Goal: Task Accomplishment & Management: Manage account settings

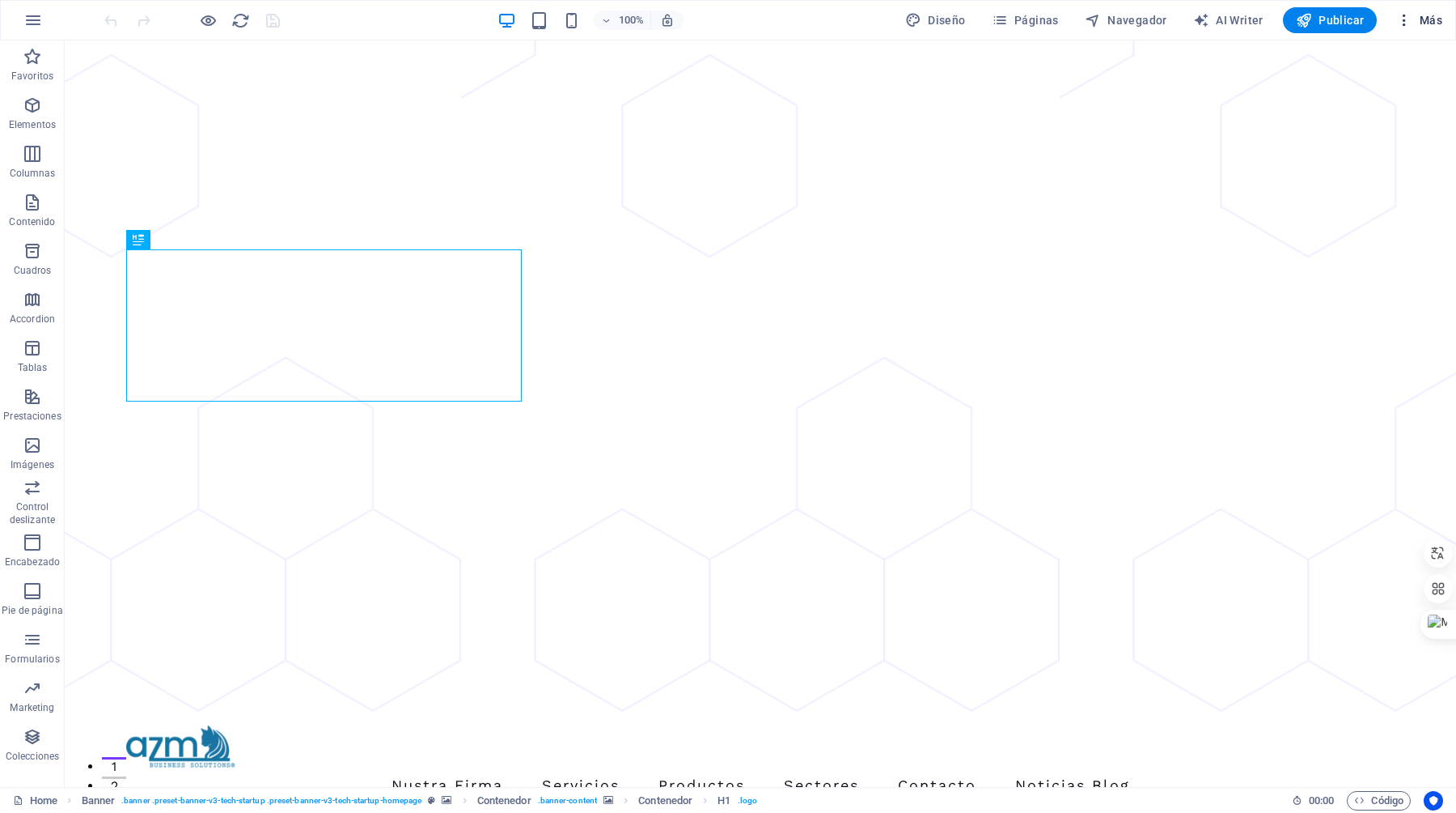
click at [1434, 24] on span "Más" at bounding box center [1419, 20] width 46 height 16
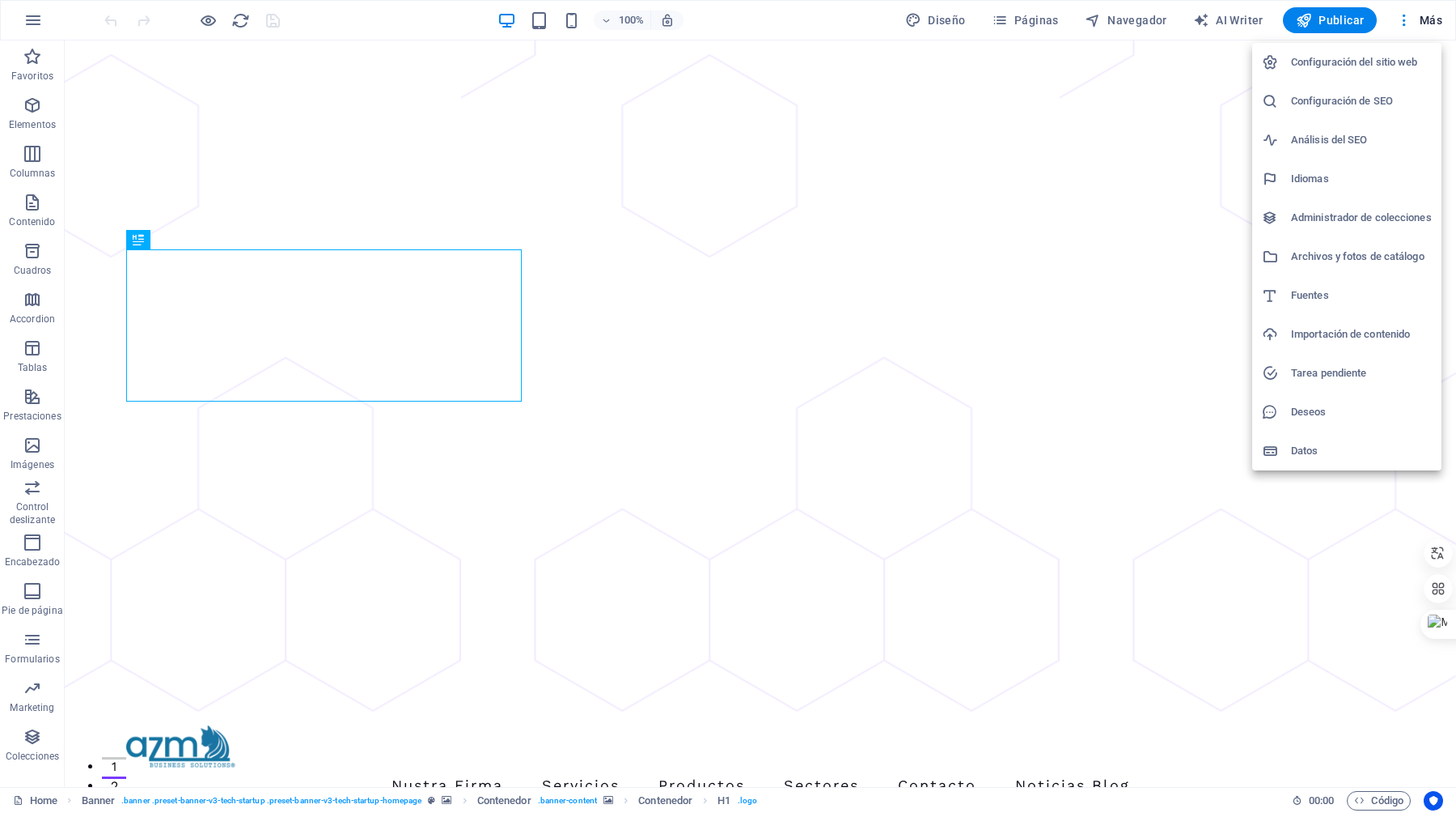
click at [1404, 24] on div at bounding box center [728, 406] width 1456 height 813
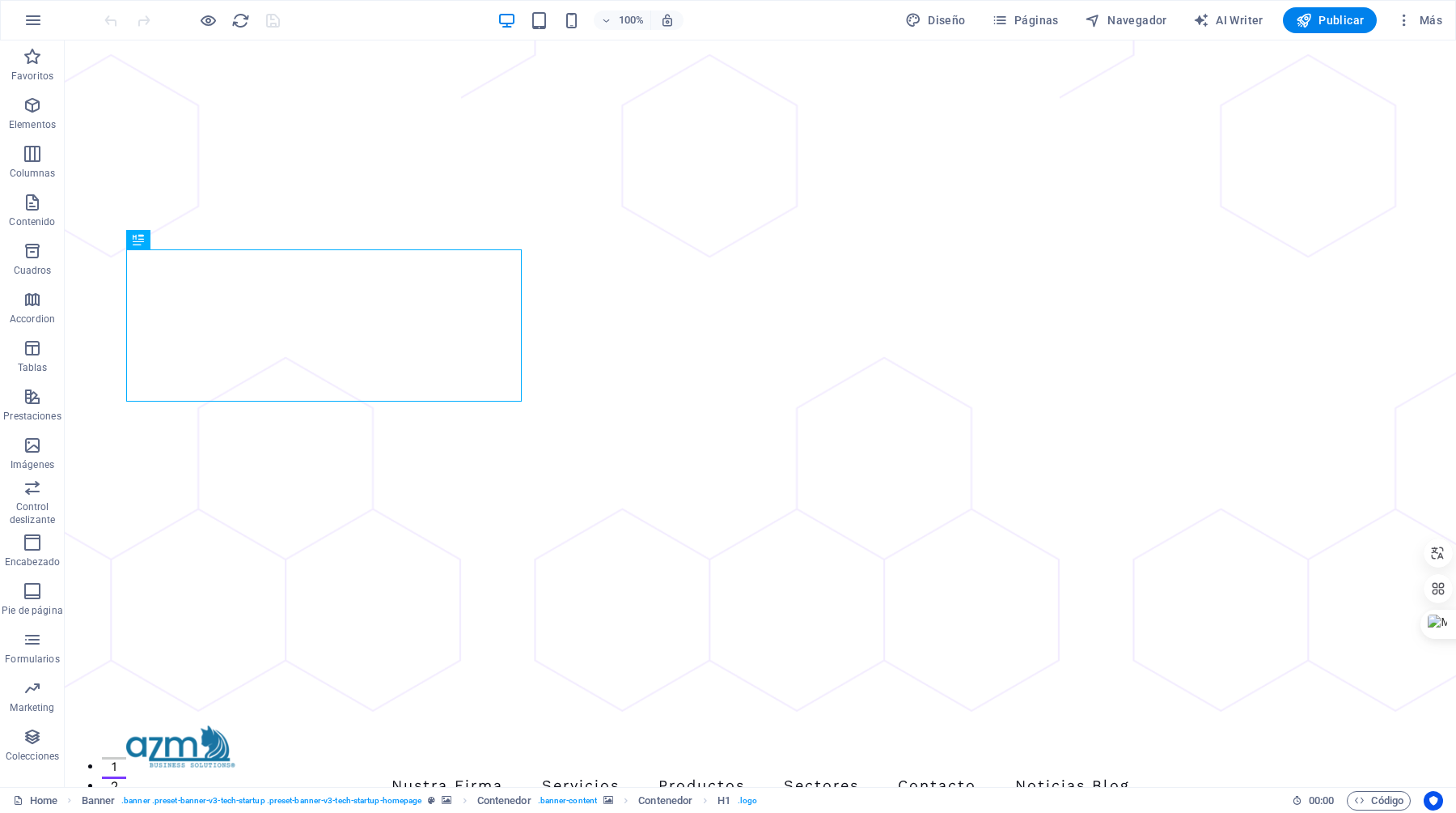
click at [1404, 24] on icon "button" at bounding box center [1405, 20] width 16 height 16
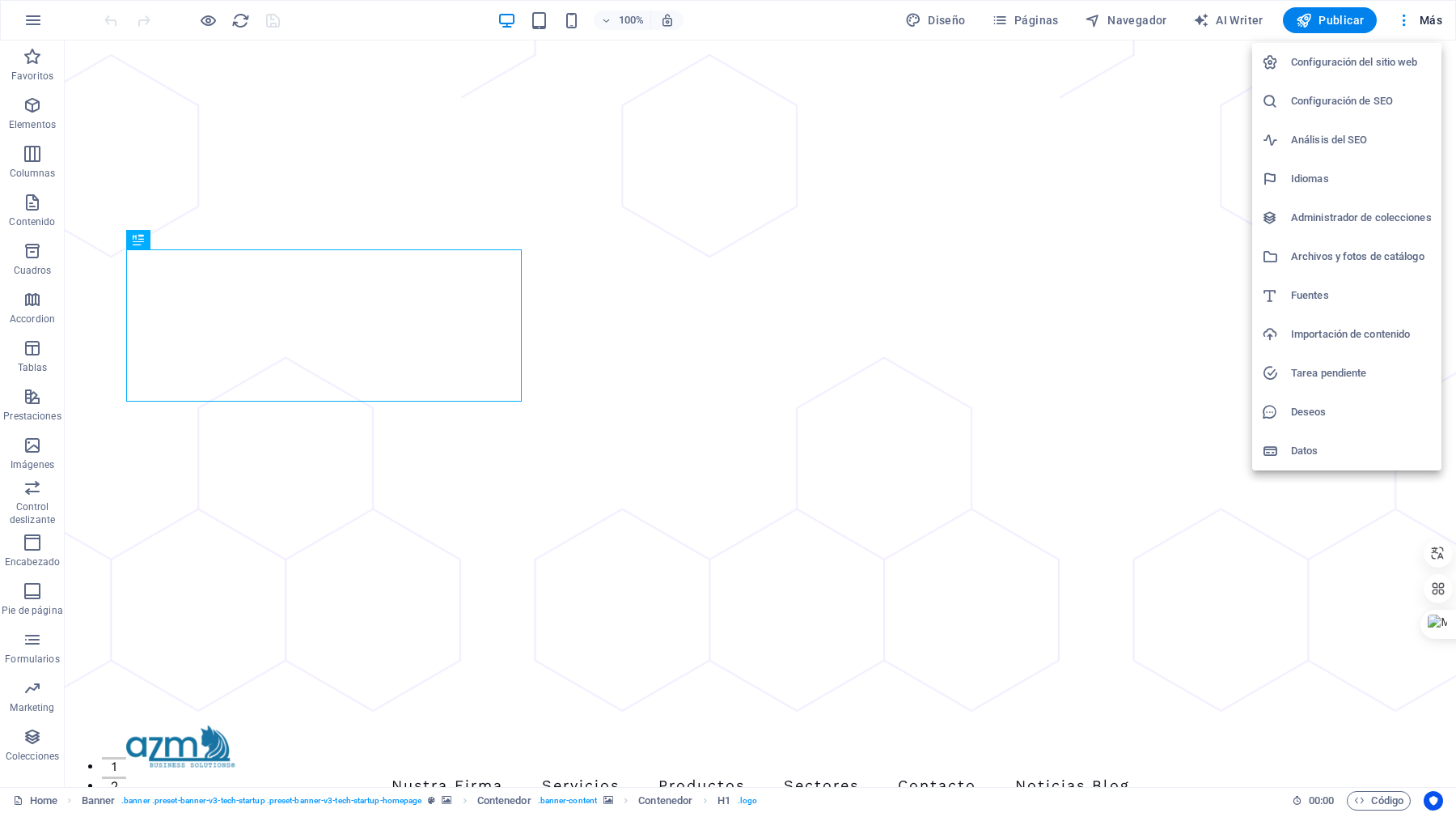
click at [1350, 61] on h6 "Configuración del sitio web" at bounding box center [1362, 62] width 141 height 19
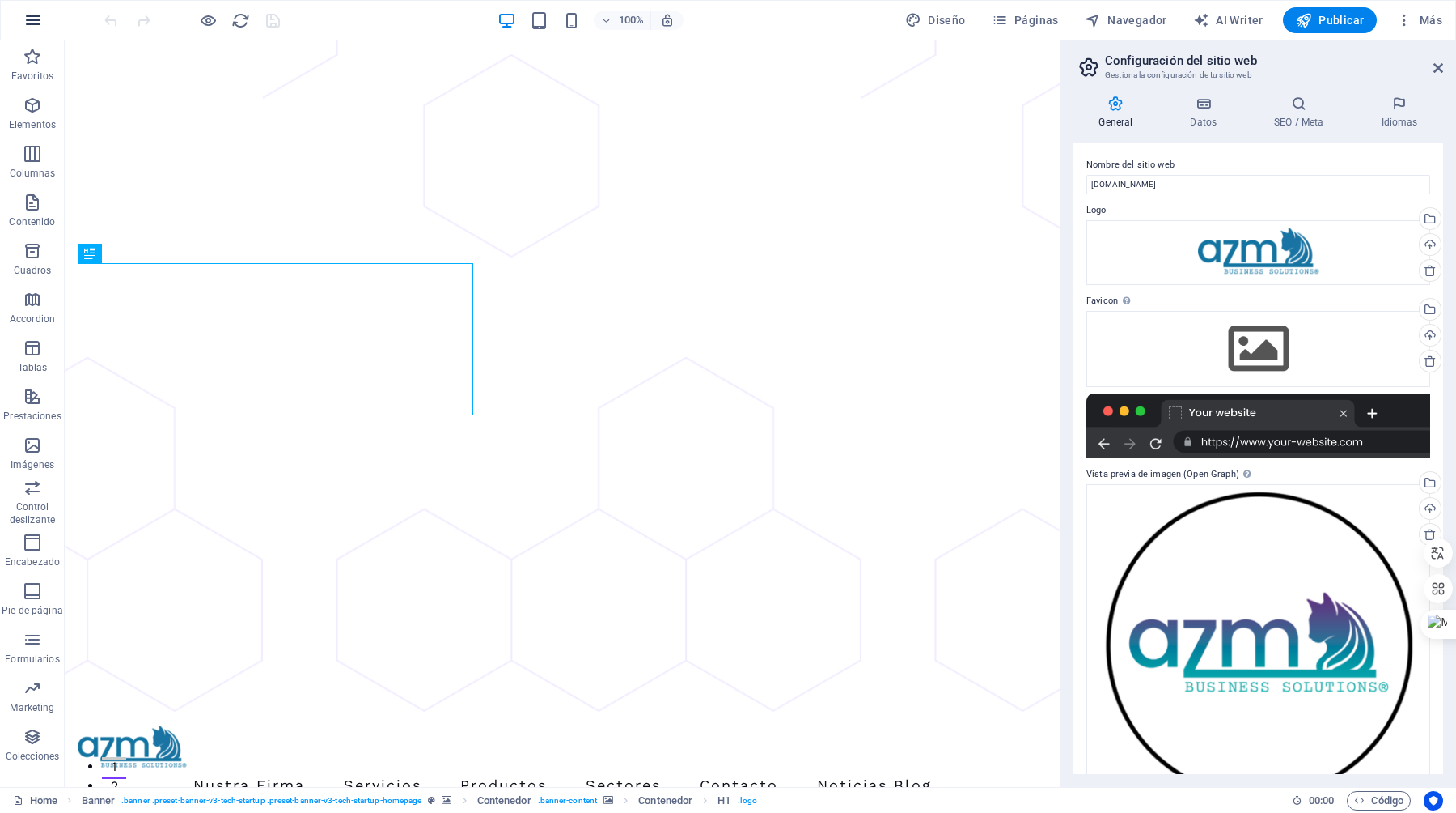
click at [31, 17] on icon "button" at bounding box center [33, 20] width 19 height 19
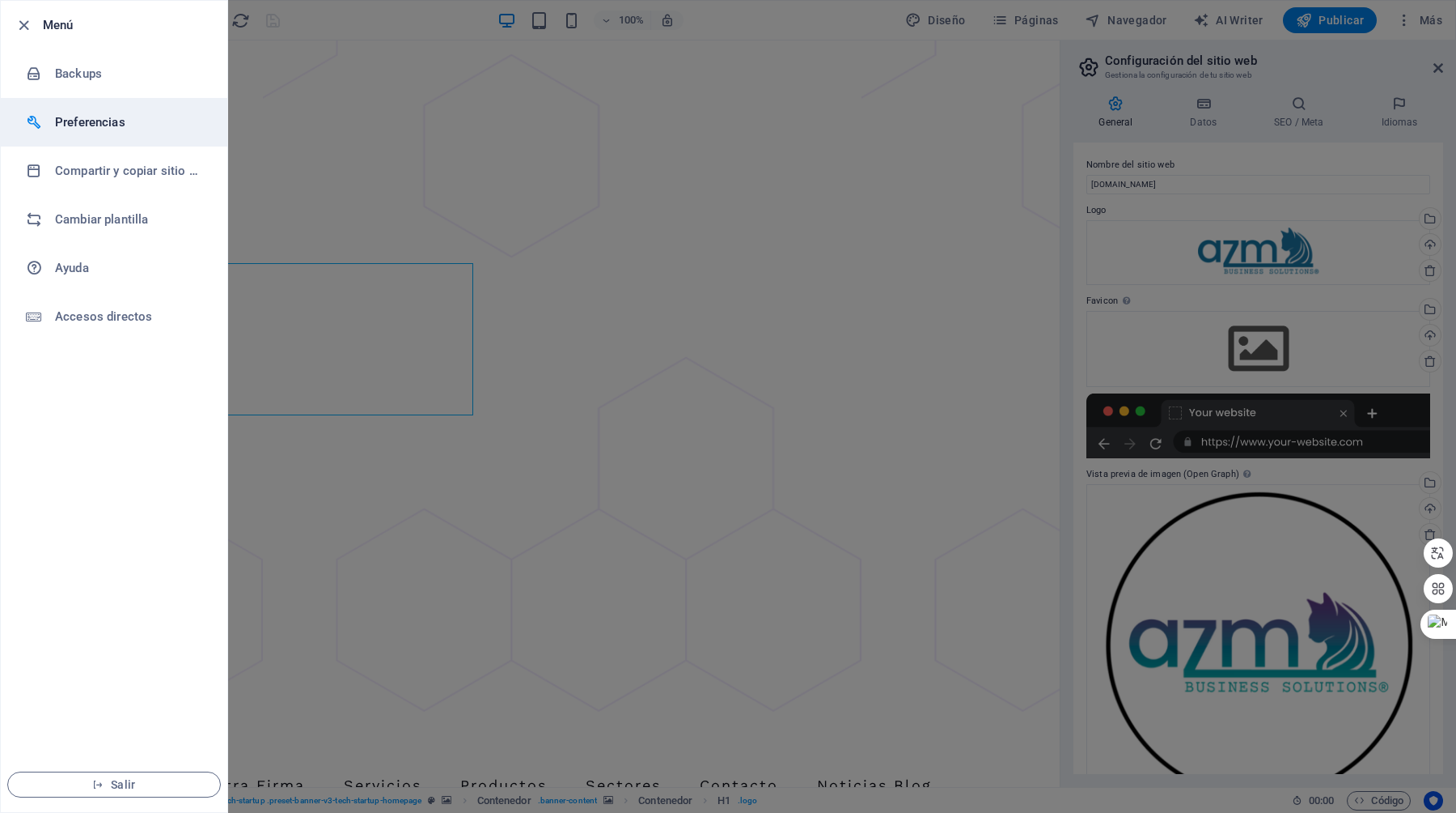
click at [89, 121] on h6 "Preferencias" at bounding box center [130, 122] width 150 height 19
select select "es"
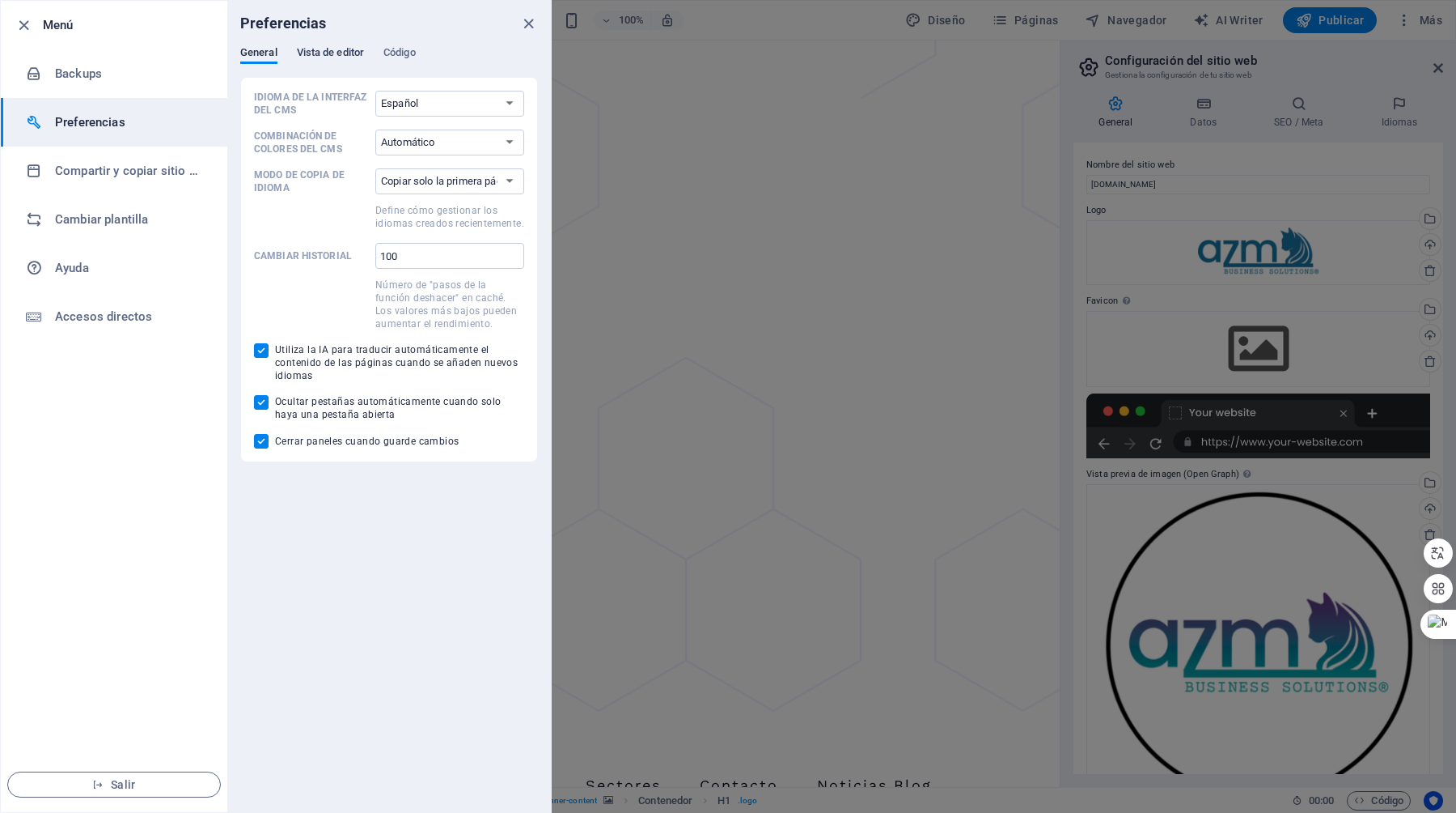
click at [347, 47] on span "Vista de editor" at bounding box center [330, 54] width 67 height 23
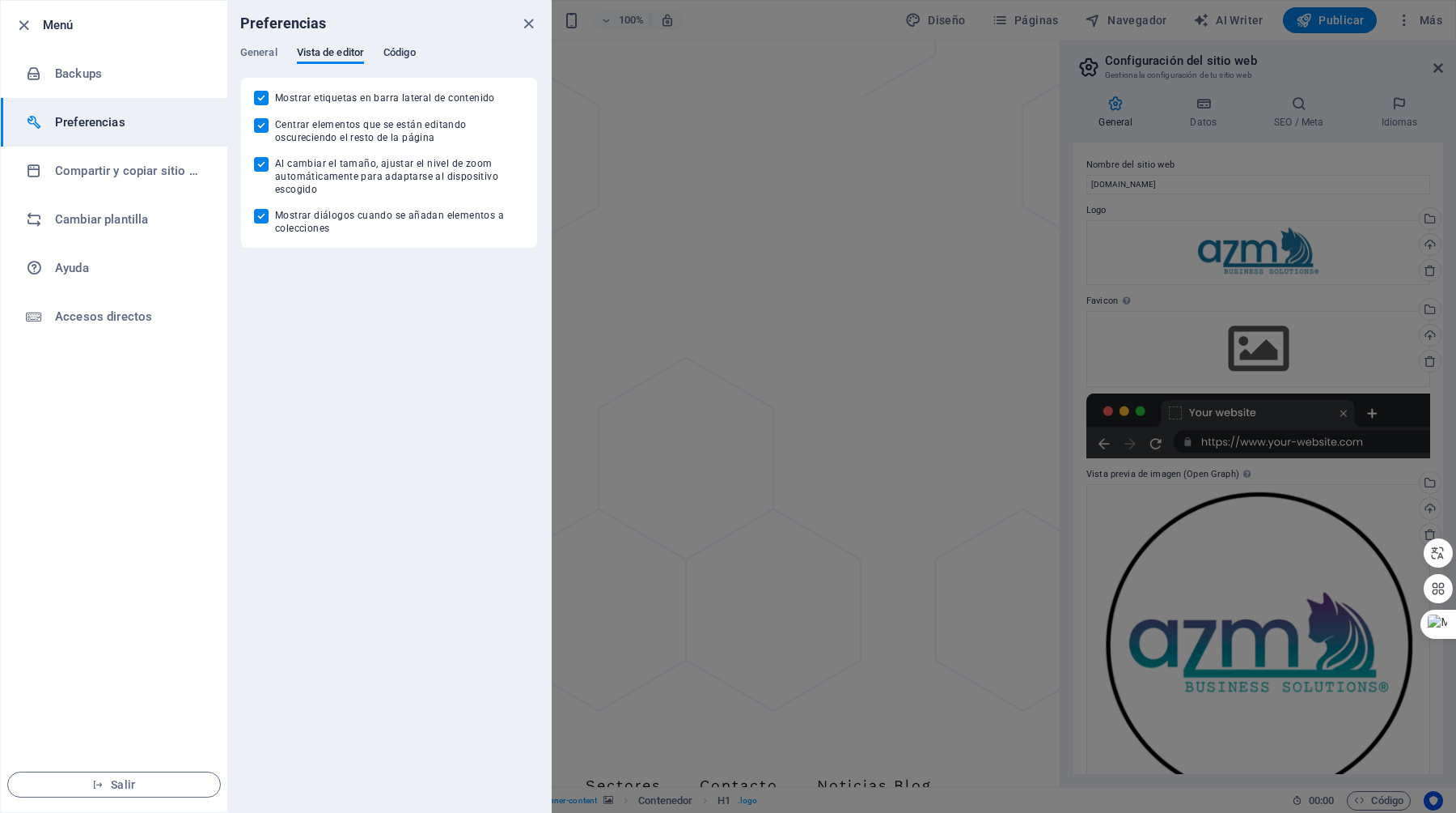
click at [391, 49] on span "Código" at bounding box center [399, 54] width 32 height 23
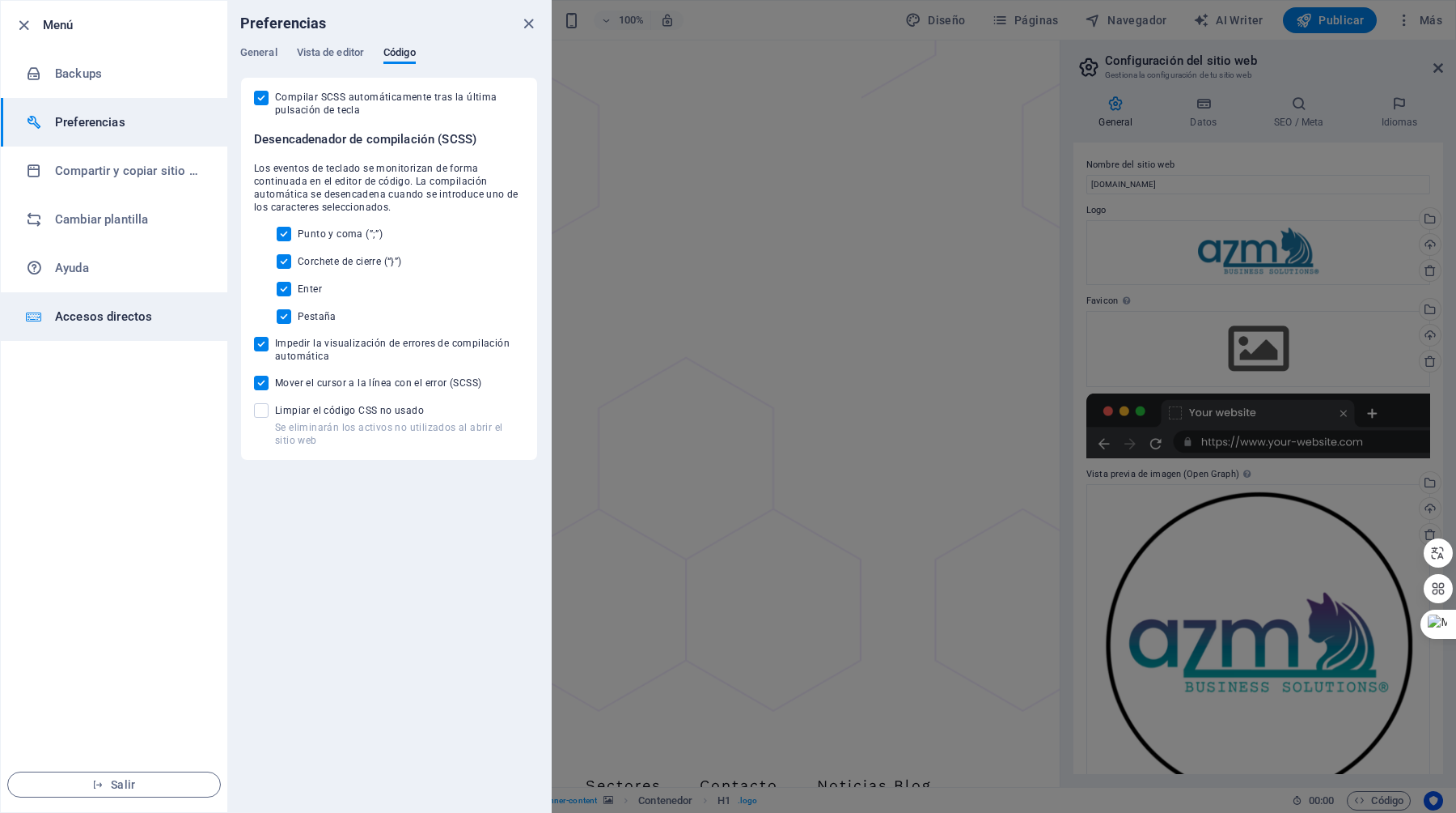
click at [97, 328] on li "Accesos directos" at bounding box center [114, 316] width 227 height 48
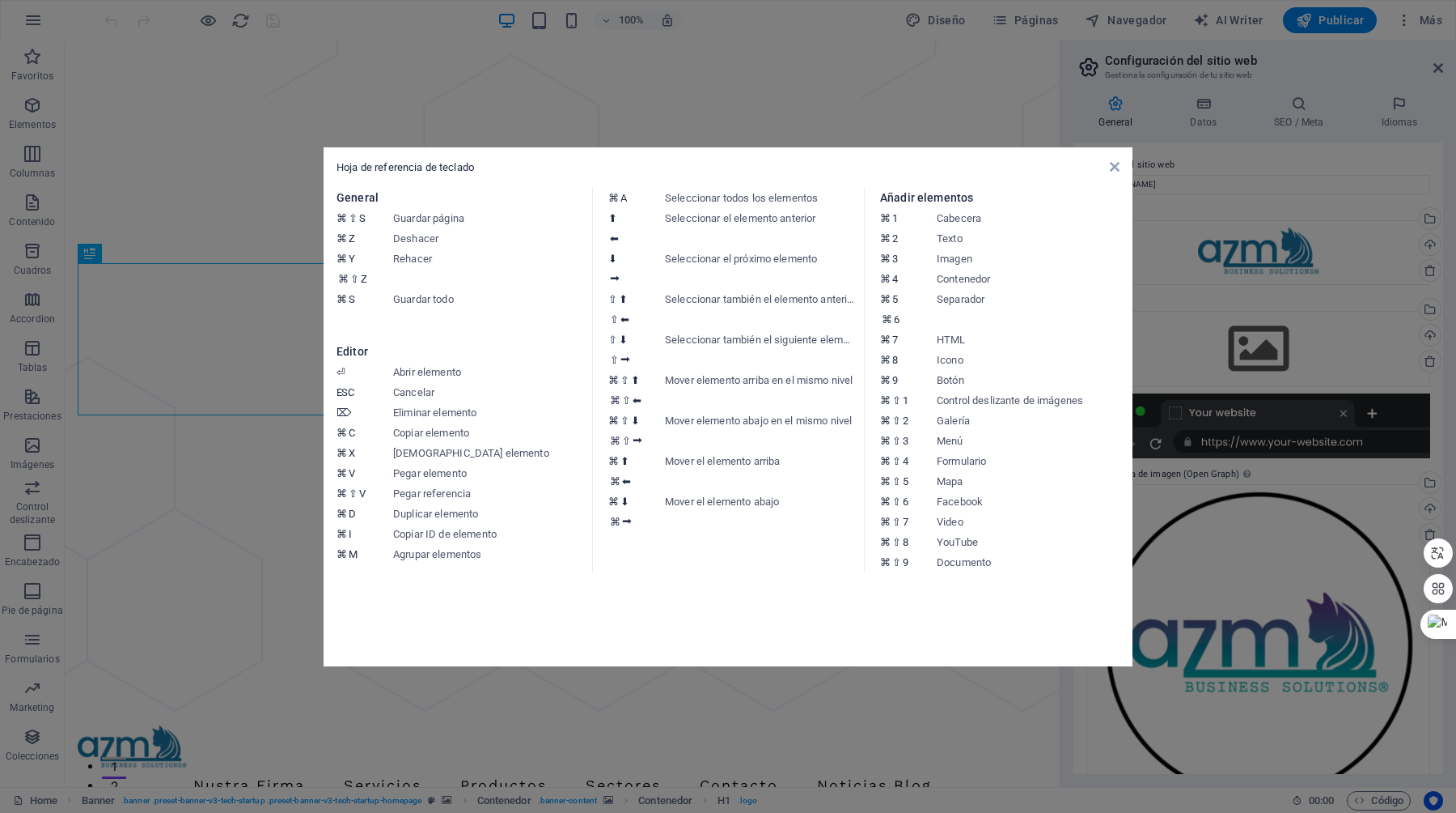
click at [1111, 173] on div "Hoja de referencia de teclado" at bounding box center [728, 167] width 783 height 15
click at [1118, 166] on icon at bounding box center [1115, 166] width 10 height 13
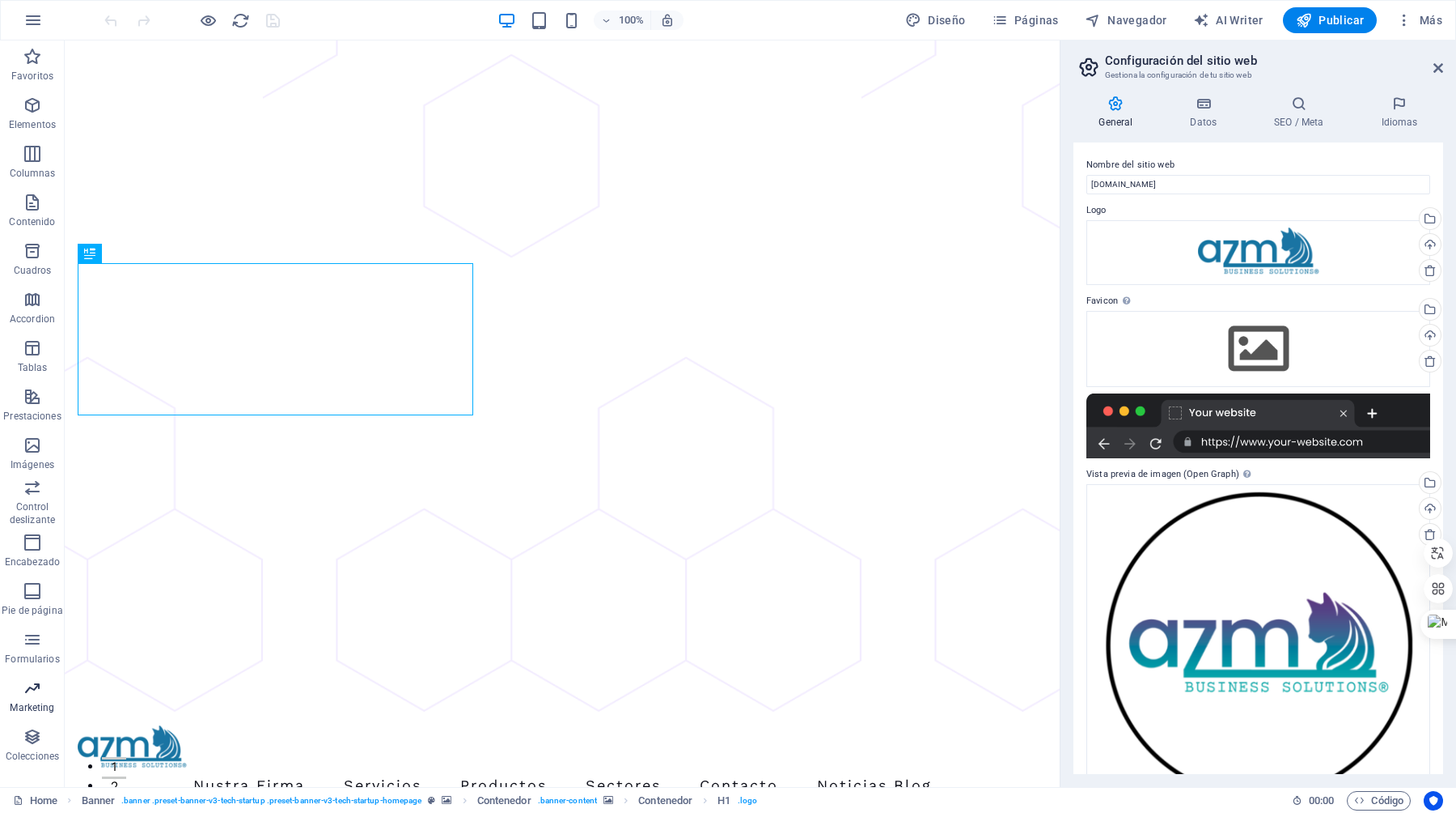
click at [32, 690] on icon "button" at bounding box center [32, 688] width 19 height 19
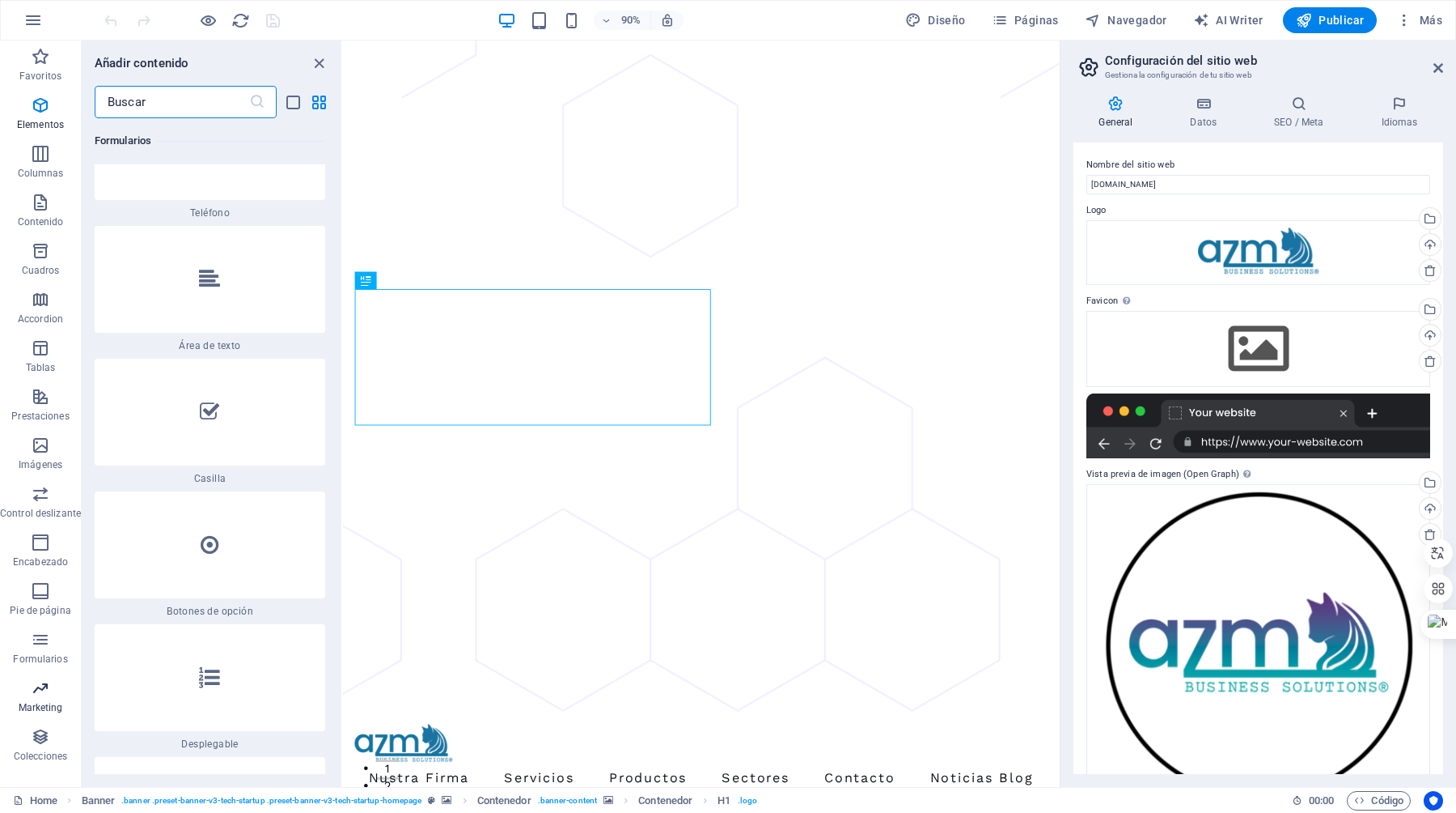
scroll to position [26135, 0]
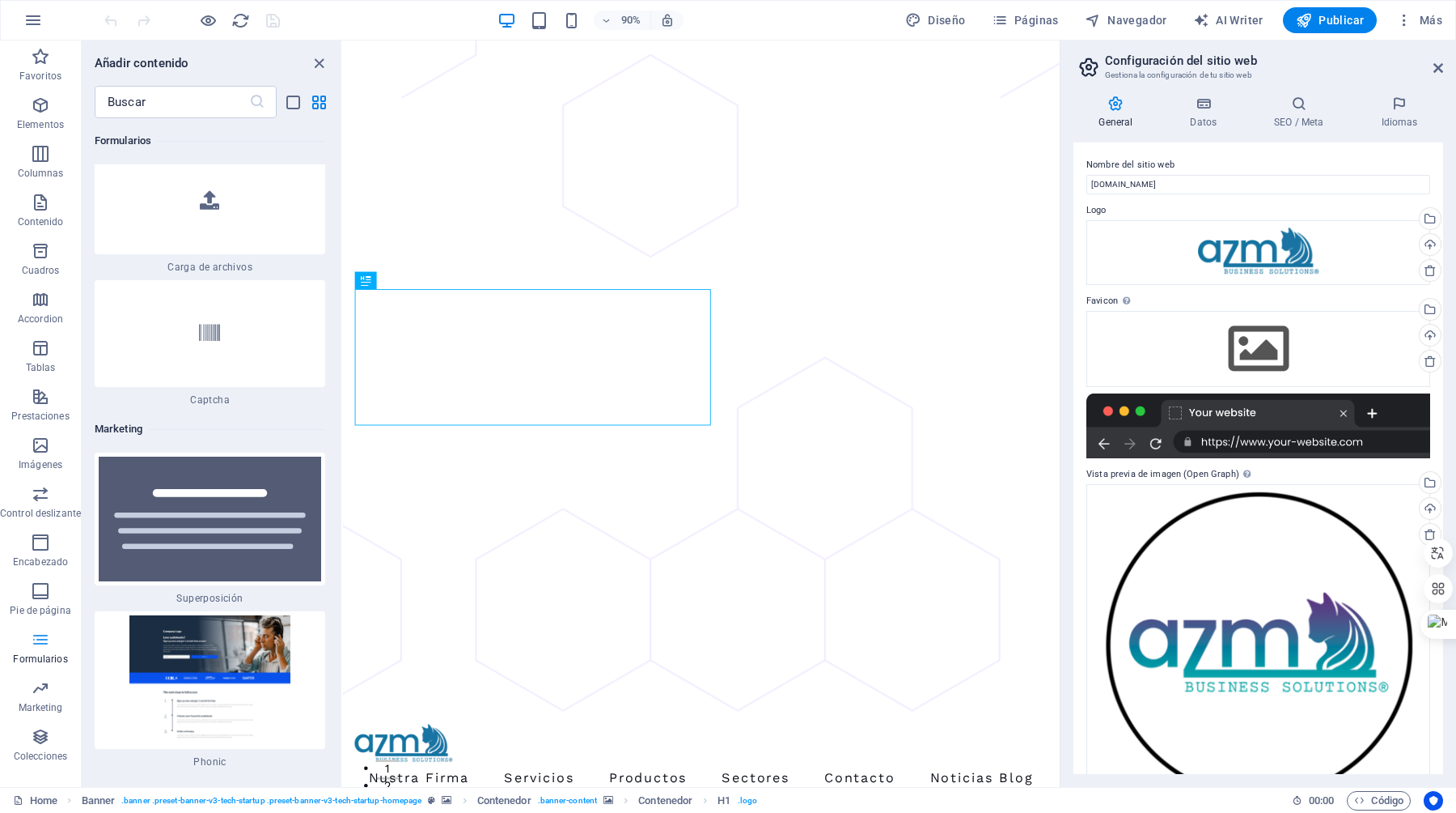
click at [24, 645] on span "Formularios" at bounding box center [40, 649] width 81 height 38
click at [32, 632] on icon "button" at bounding box center [40, 639] width 19 height 19
click at [46, 591] on icon "button" at bounding box center [40, 591] width 19 height 19
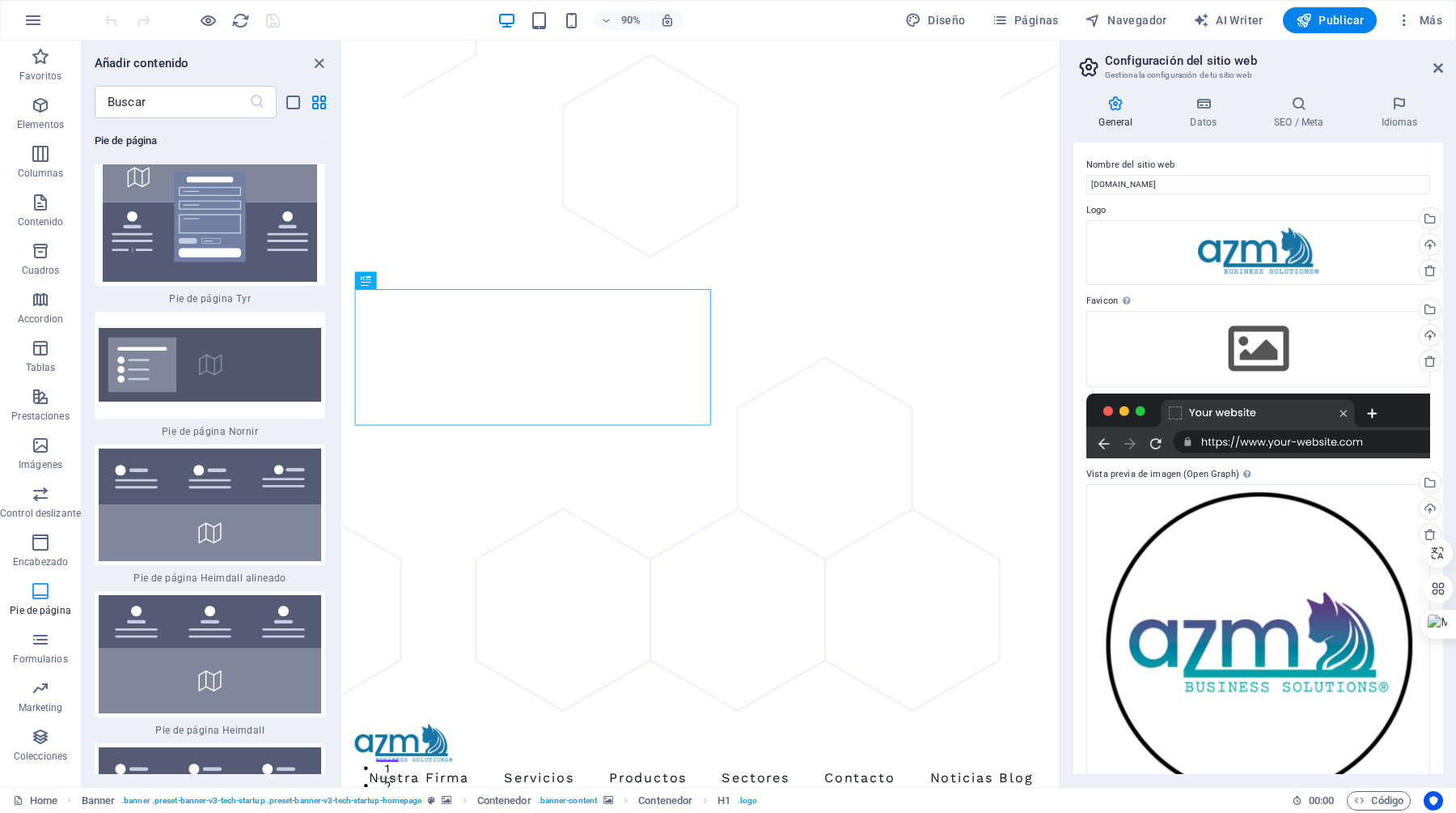
scroll to position [21692, 0]
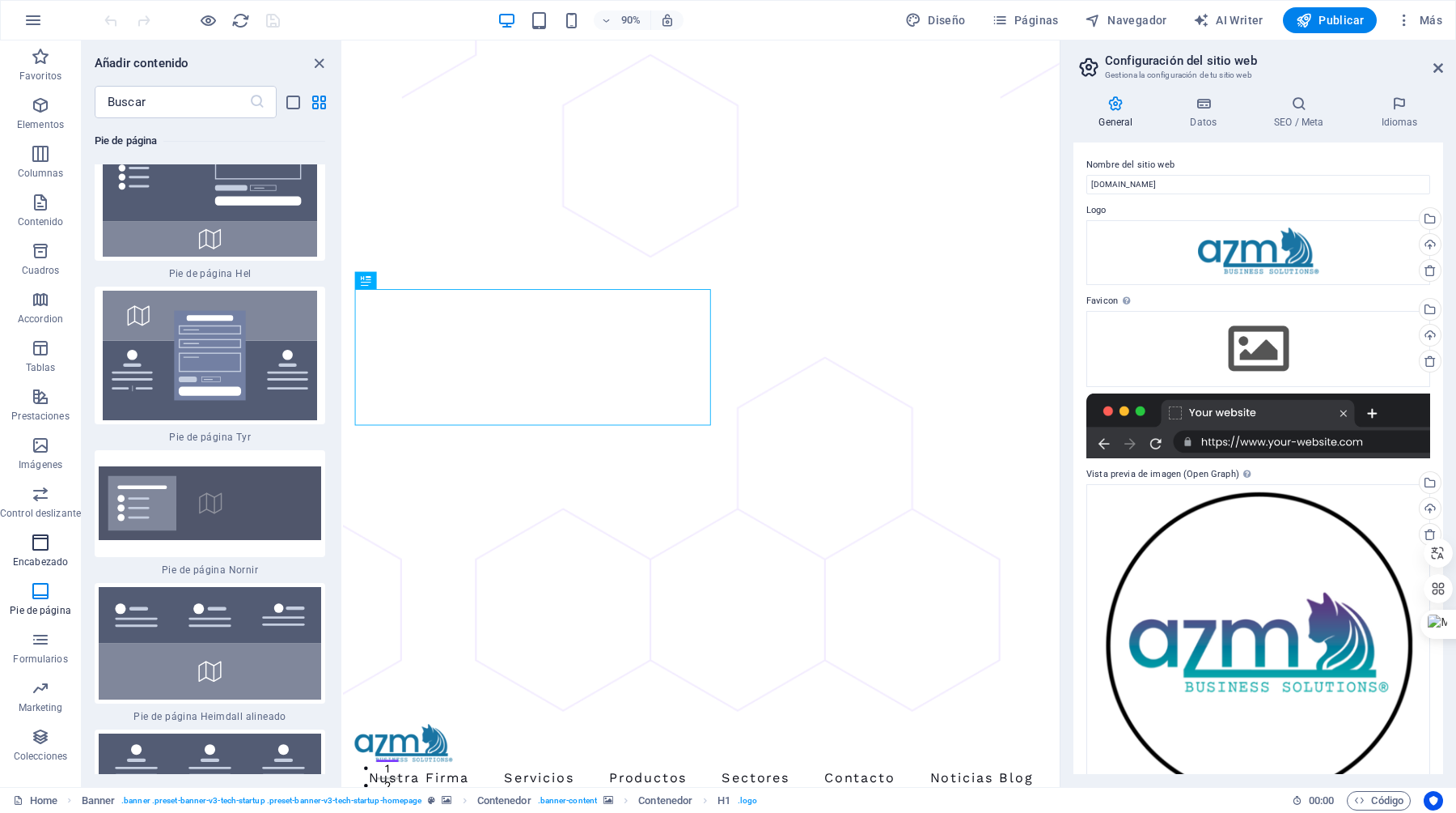
click at [36, 560] on p "Encabezado" at bounding box center [40, 562] width 55 height 13
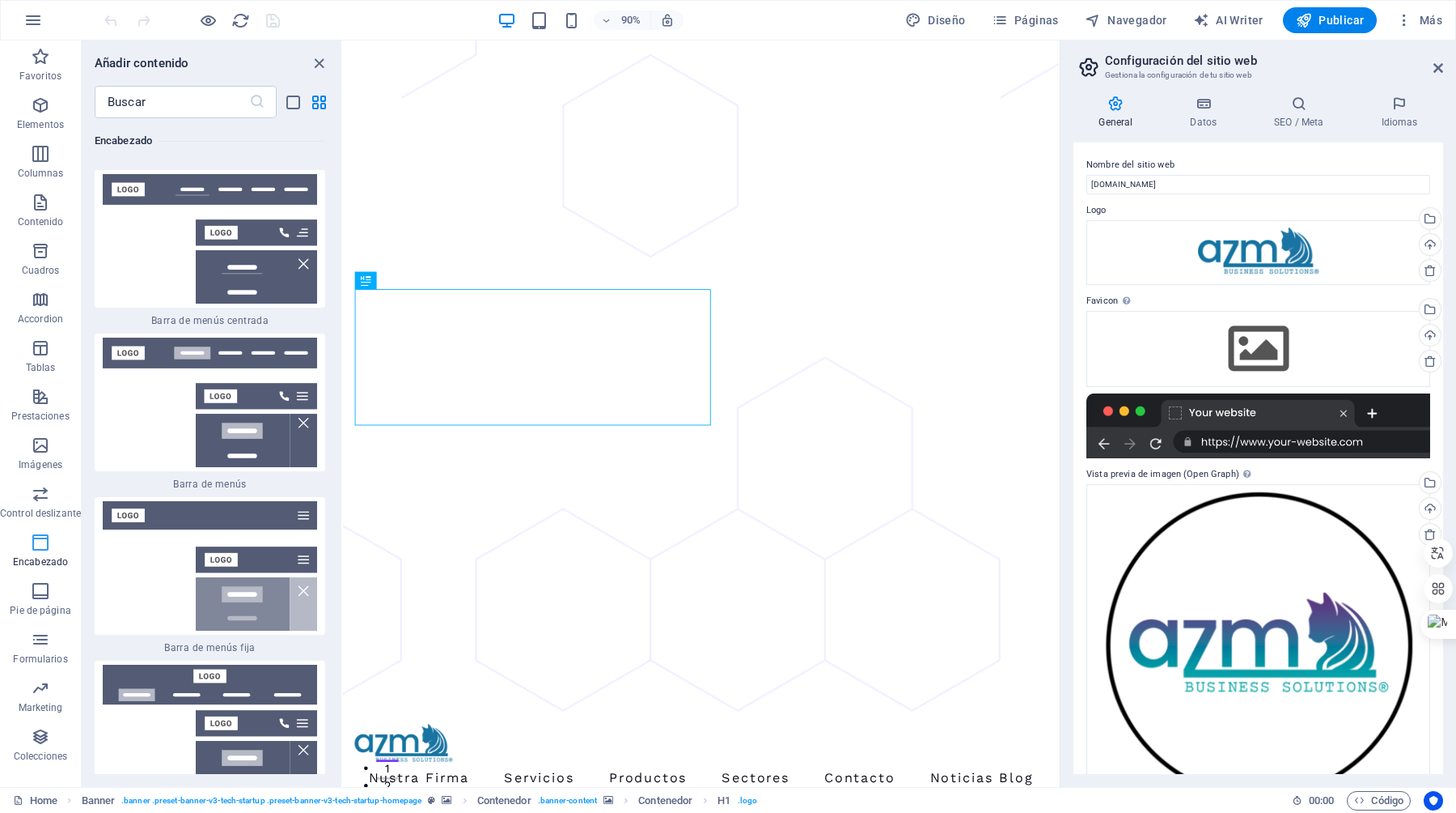
scroll to position [19455, 0]
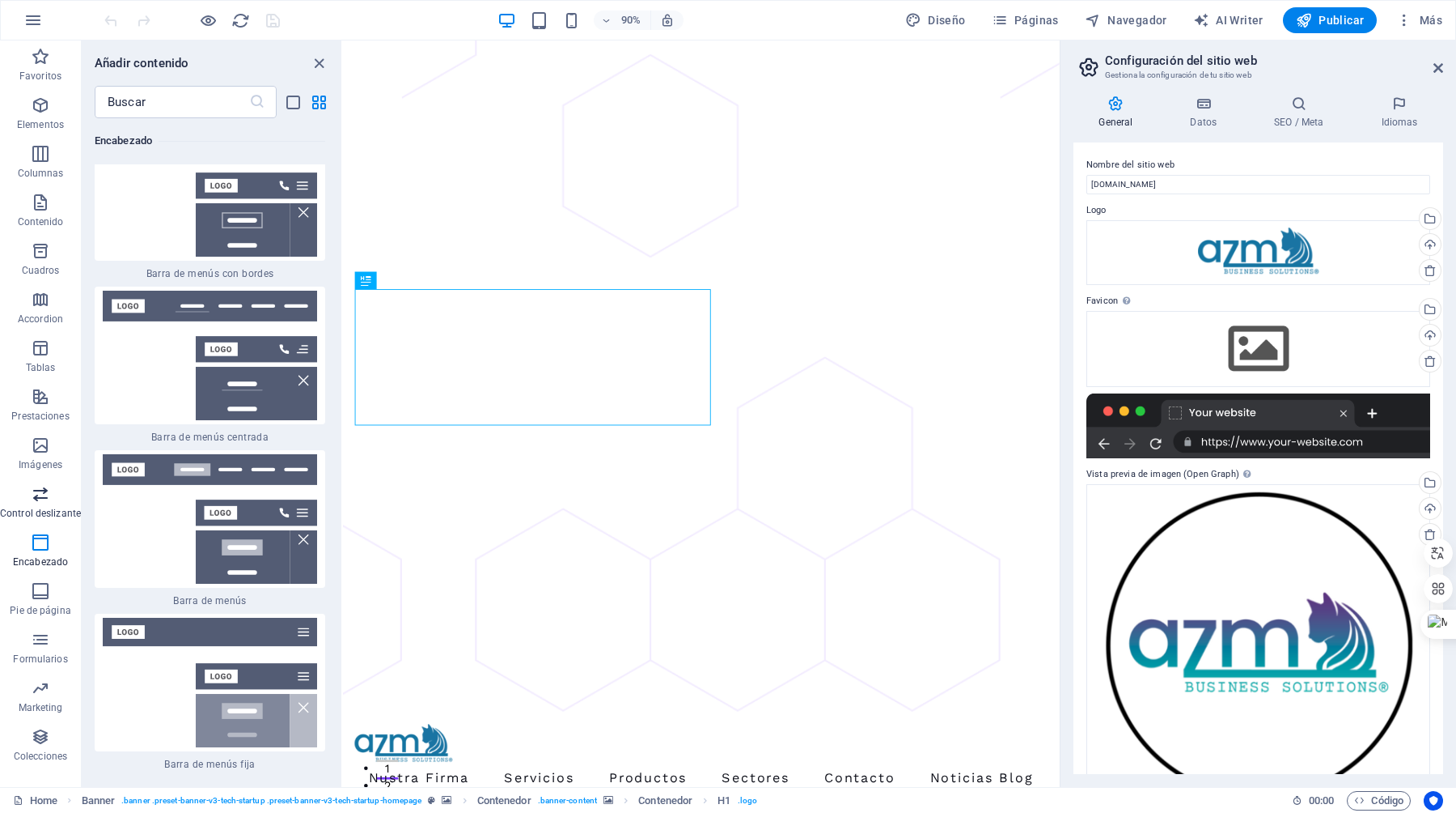
click at [43, 505] on span "Control deslizante" at bounding box center [40, 503] width 81 height 38
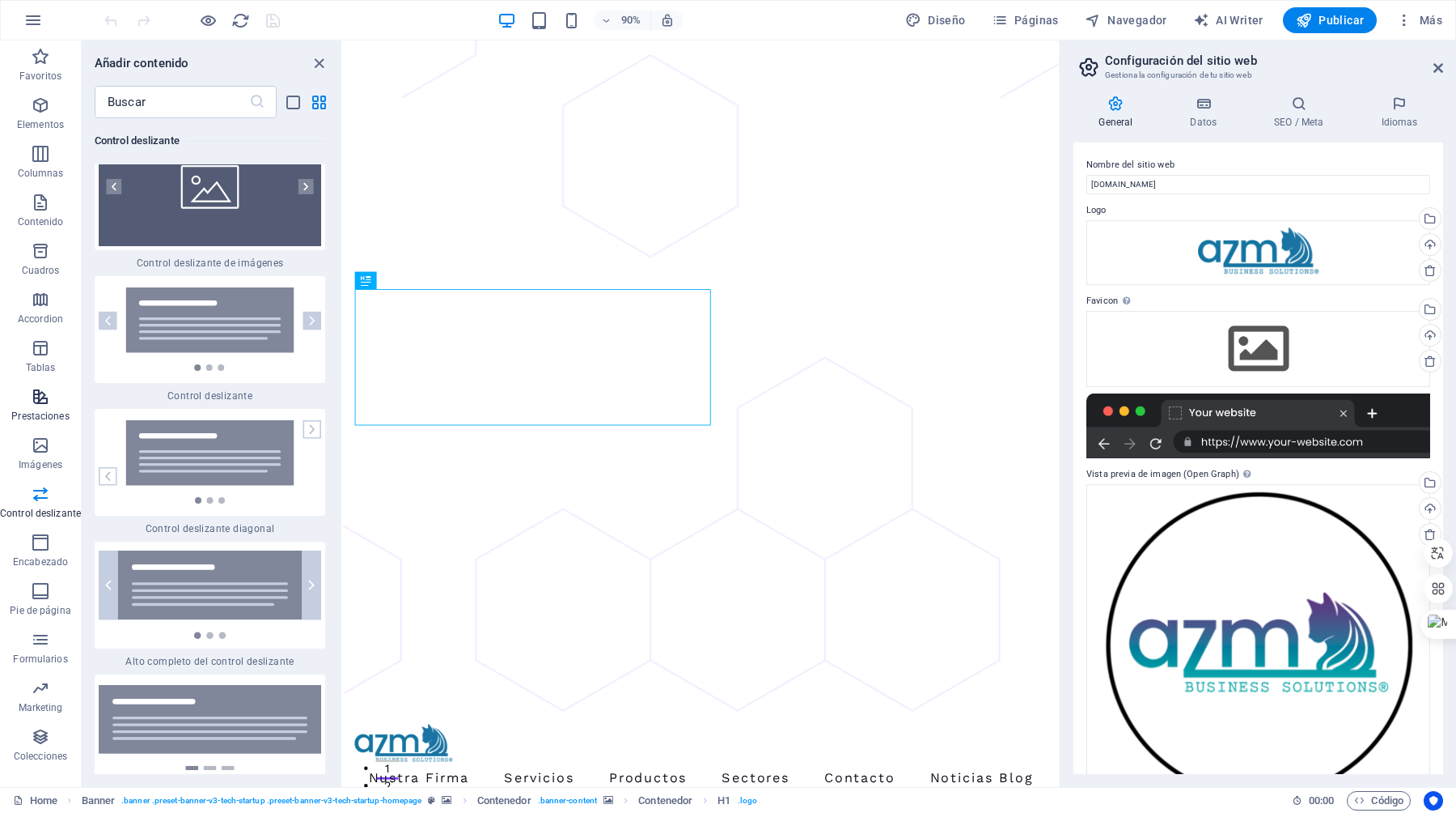
scroll to position [18435, 0]
click at [29, 434] on button "Imágenes" at bounding box center [40, 453] width 81 height 48
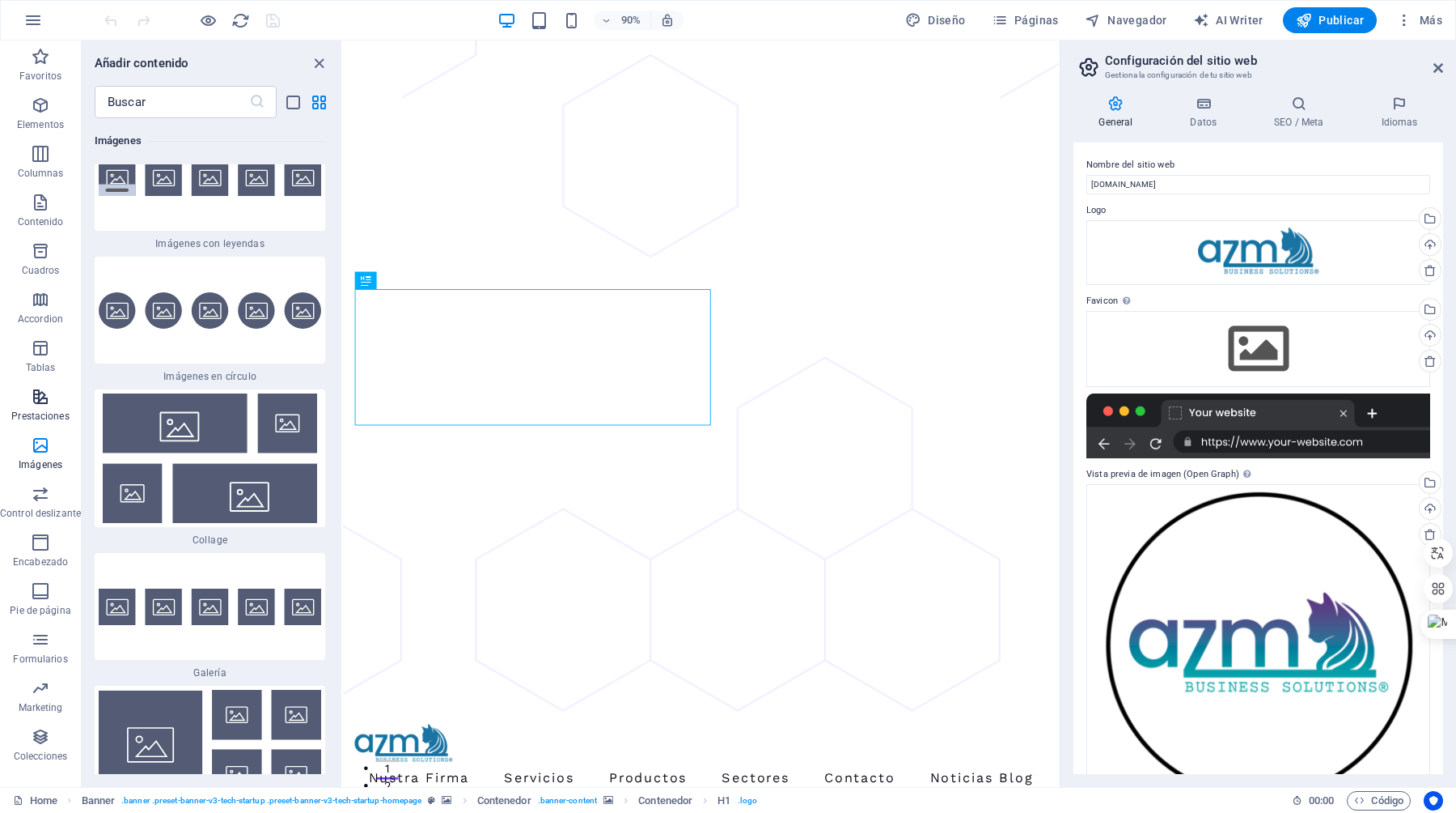
scroll to position [16303, 0]
click at [43, 398] on icon "button" at bounding box center [40, 396] width 19 height 19
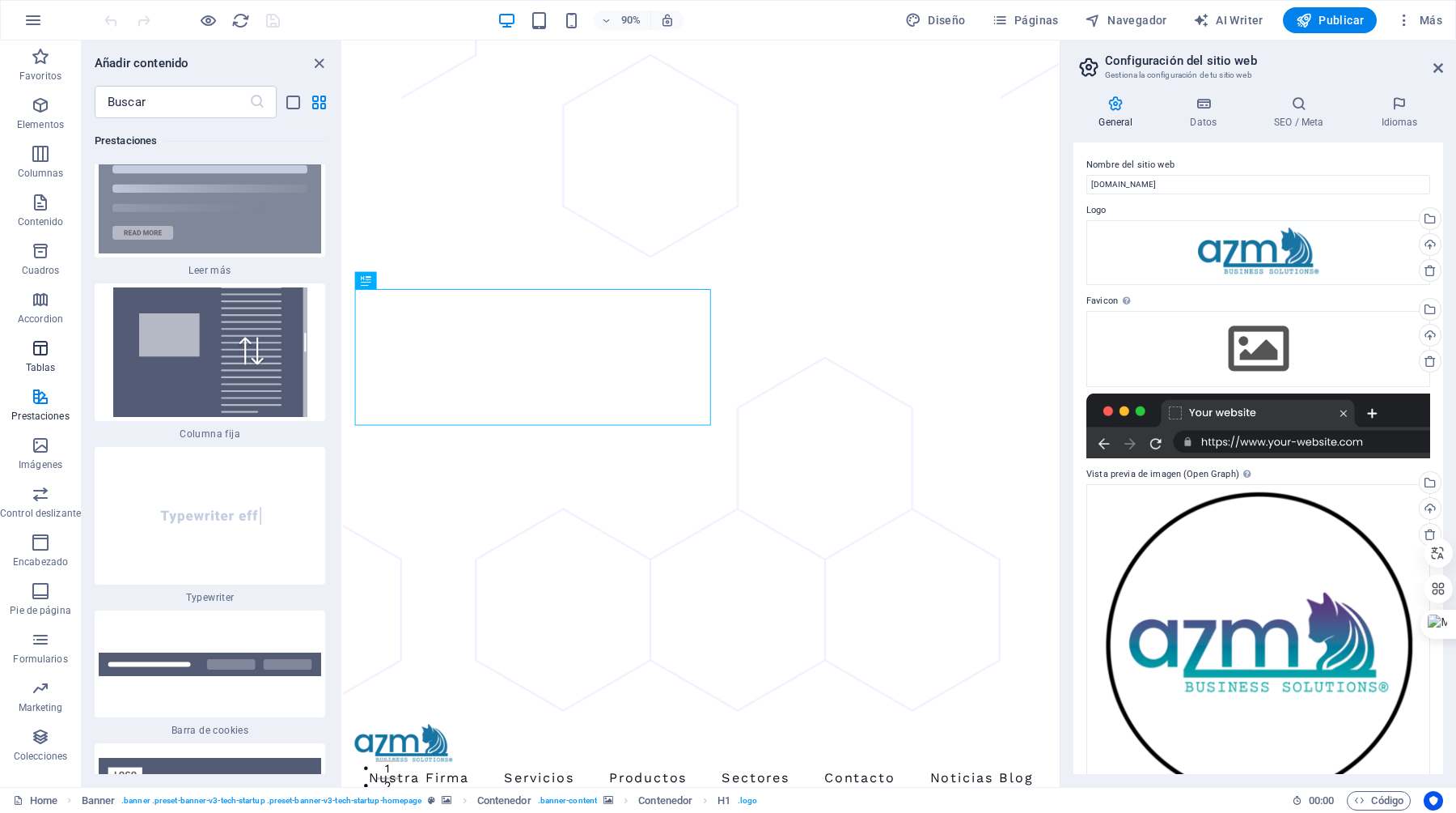
click at [45, 361] on p "Tablas" at bounding box center [40, 368] width 30 height 13
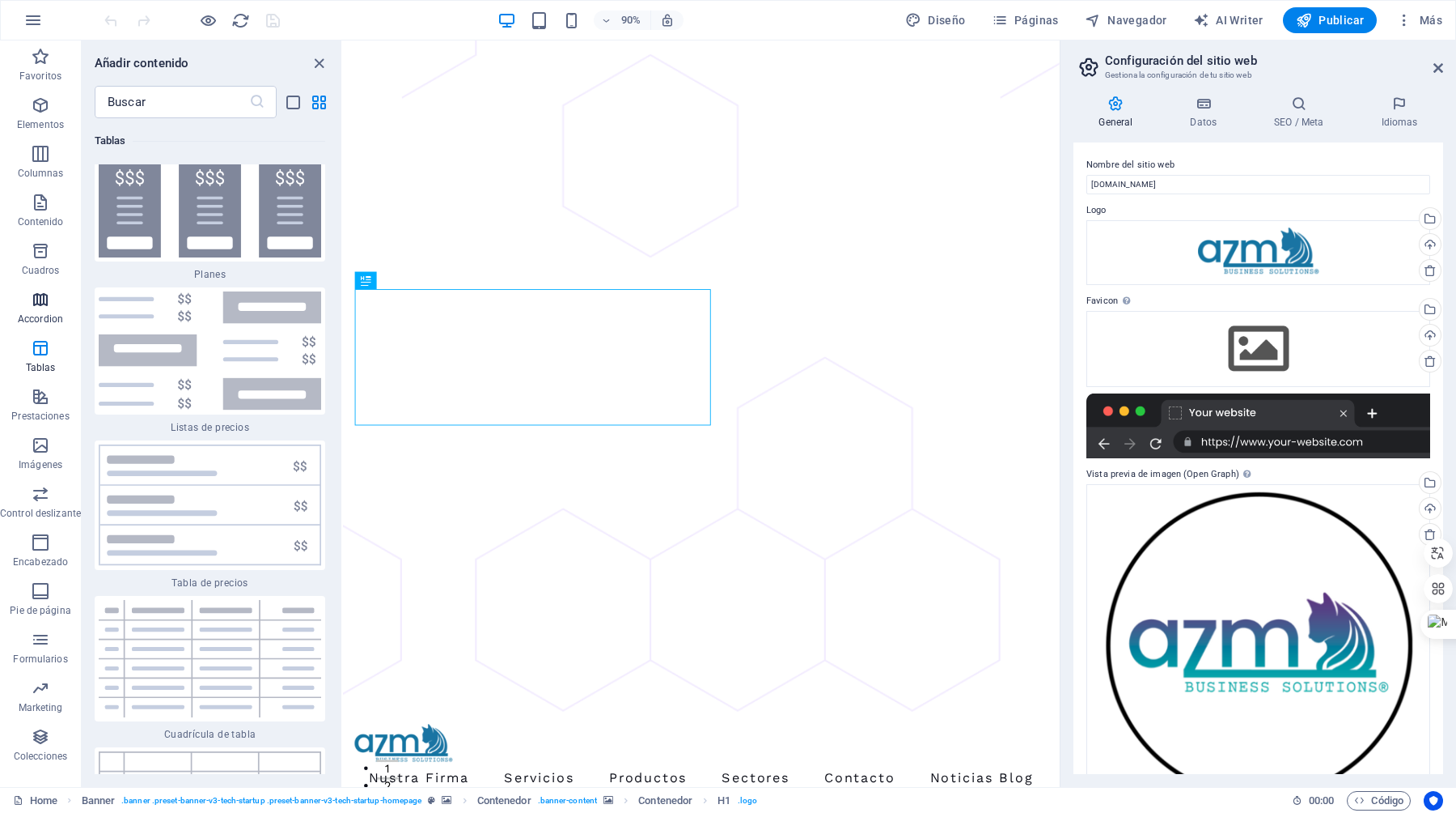
click at [38, 299] on icon "button" at bounding box center [40, 299] width 19 height 19
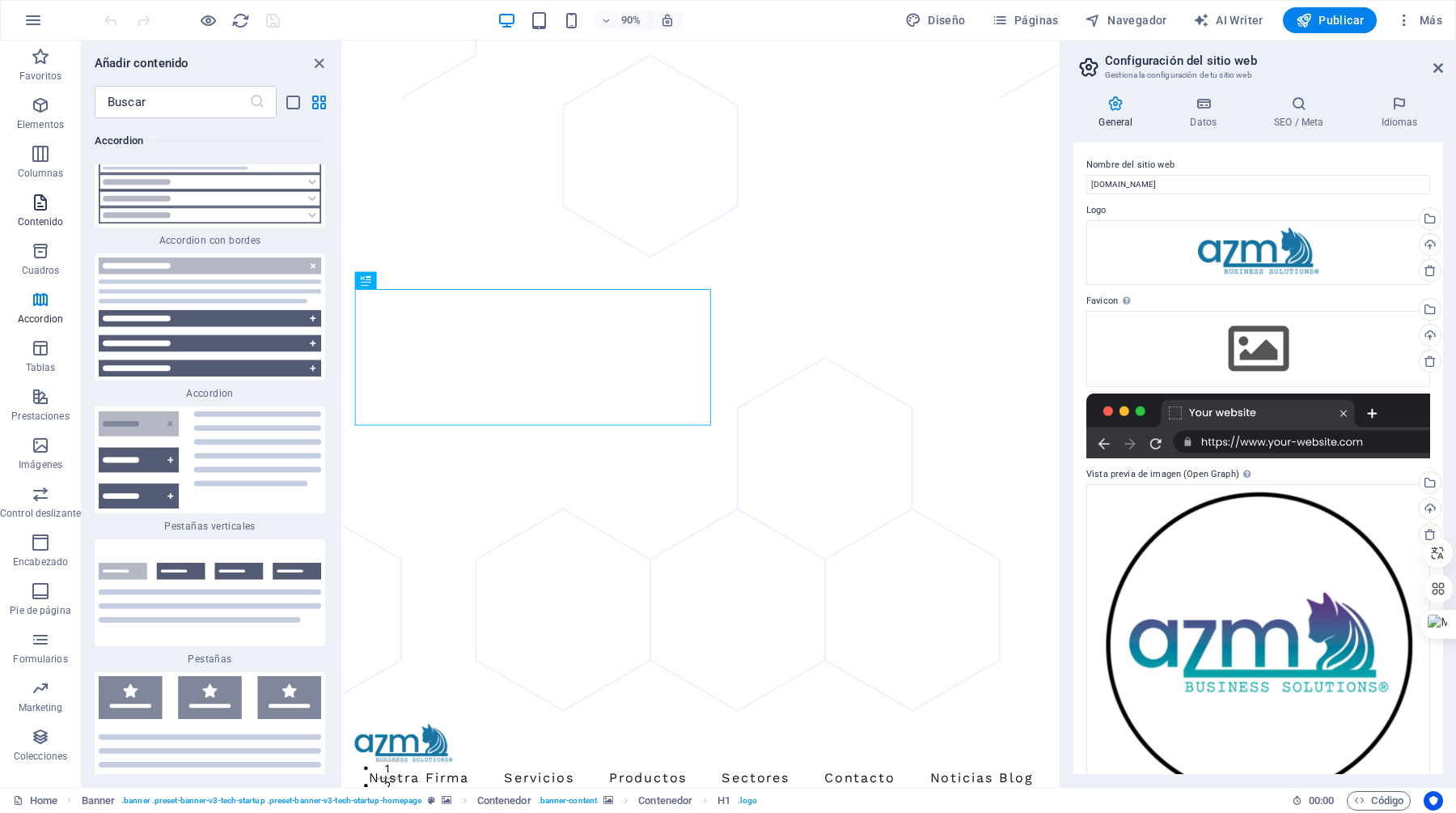
scroll to position [10091, 0]
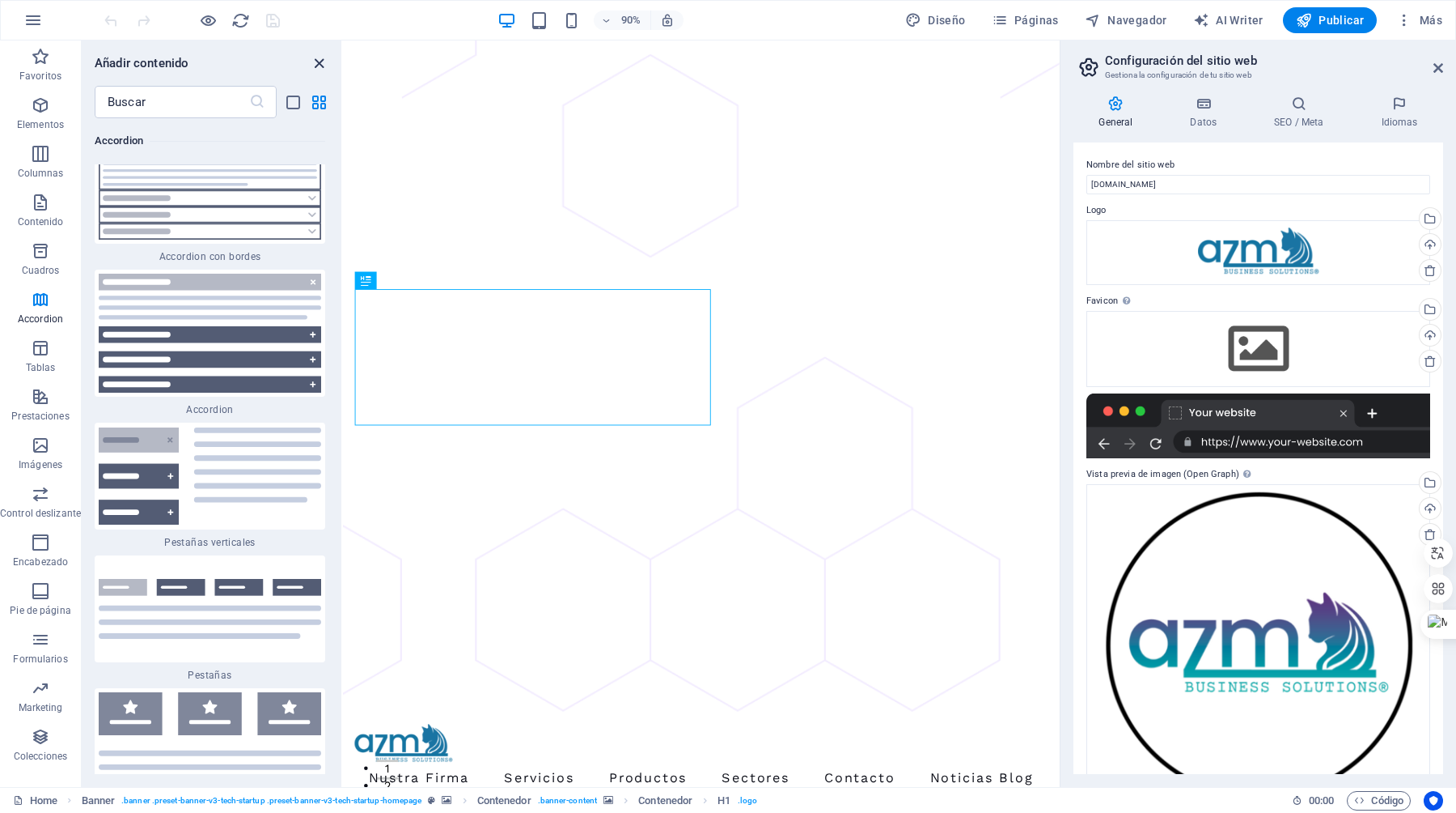
click at [317, 58] on icon "close panel" at bounding box center [319, 63] width 18 height 18
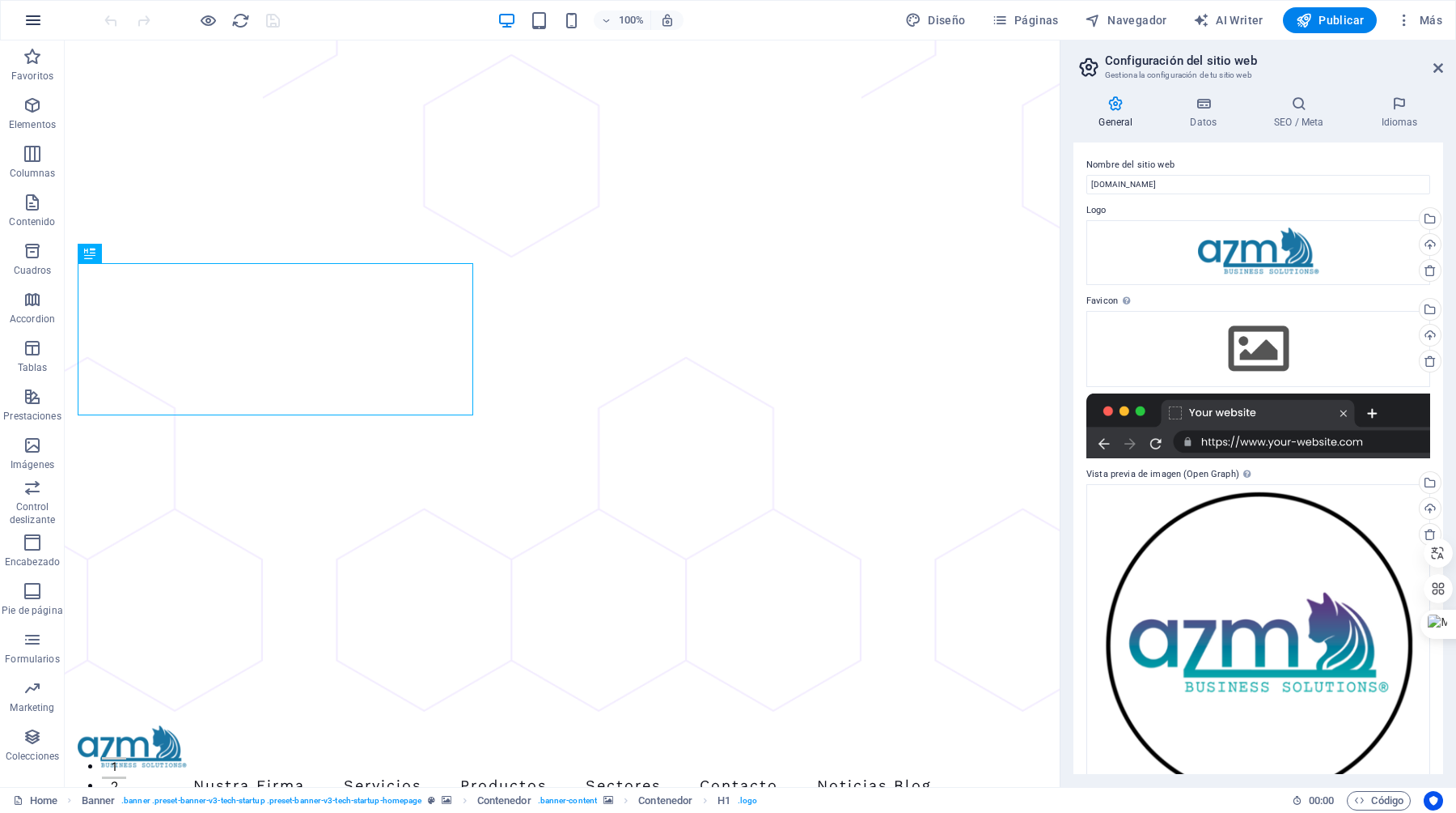
click at [28, 24] on icon "button" at bounding box center [33, 20] width 19 height 19
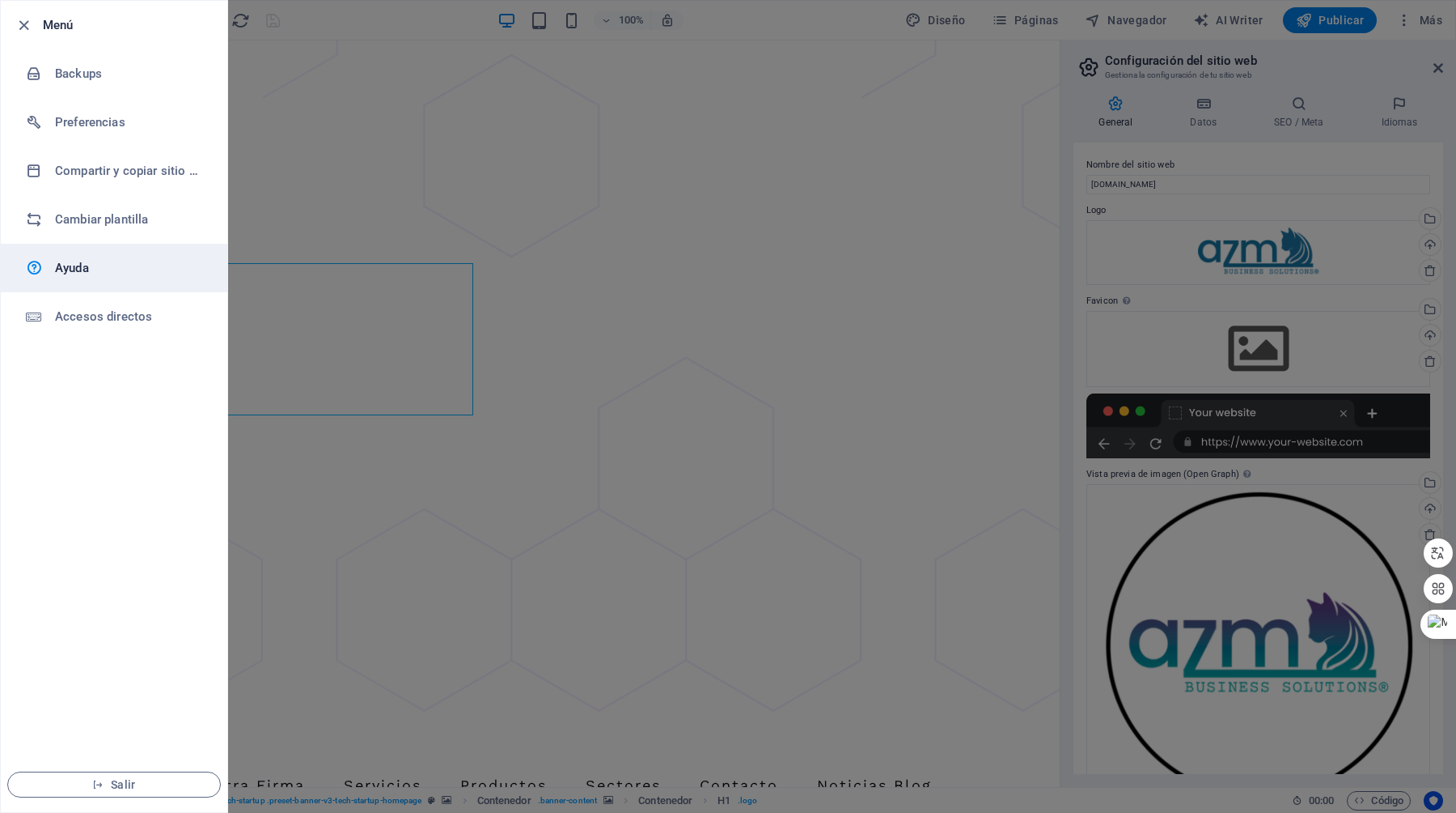
click at [88, 266] on h6 "Ayuda" at bounding box center [130, 267] width 150 height 19
click at [454, 169] on div at bounding box center [728, 406] width 1456 height 813
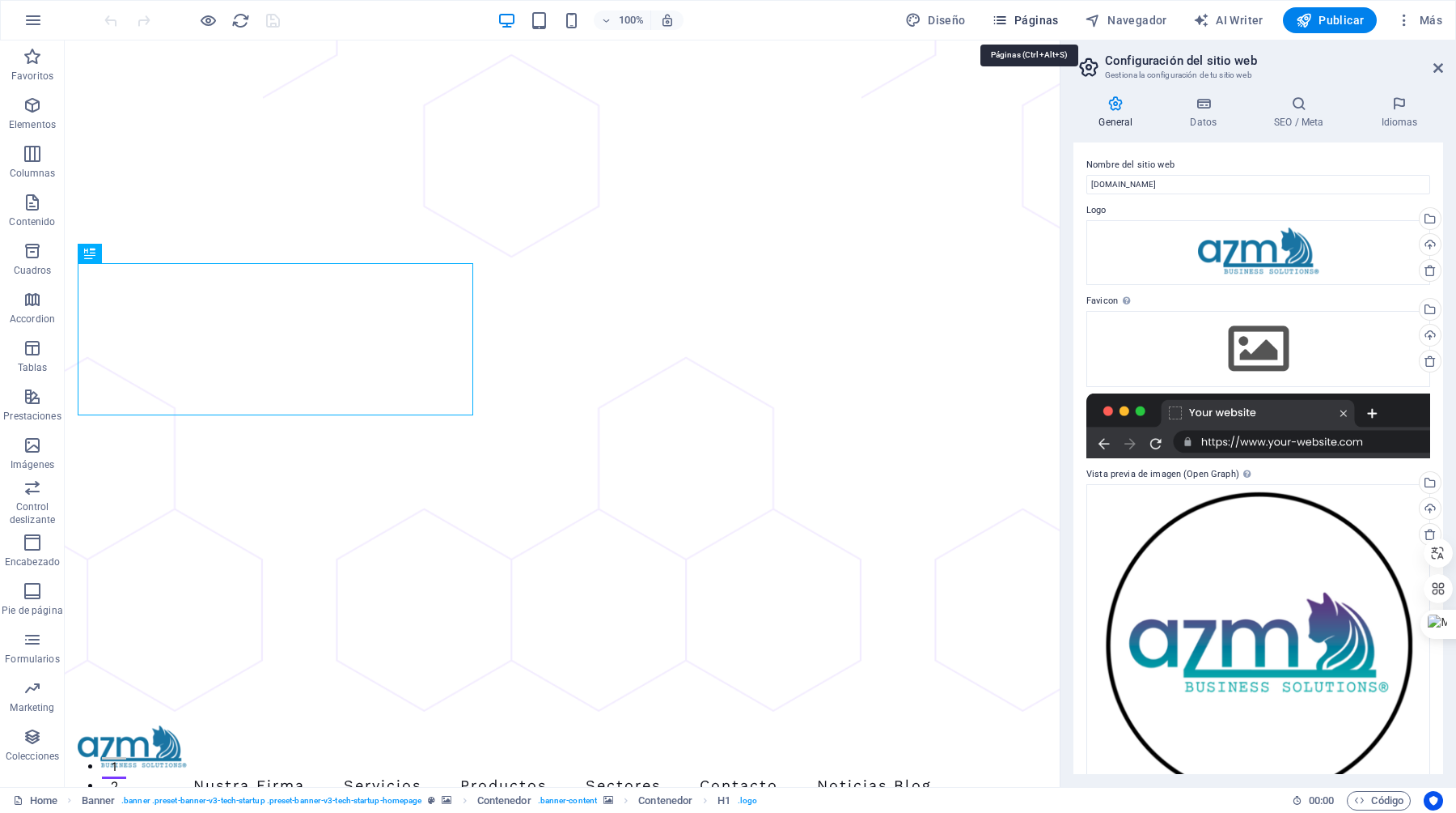
click at [1028, 18] on span "Páginas" at bounding box center [1025, 20] width 67 height 16
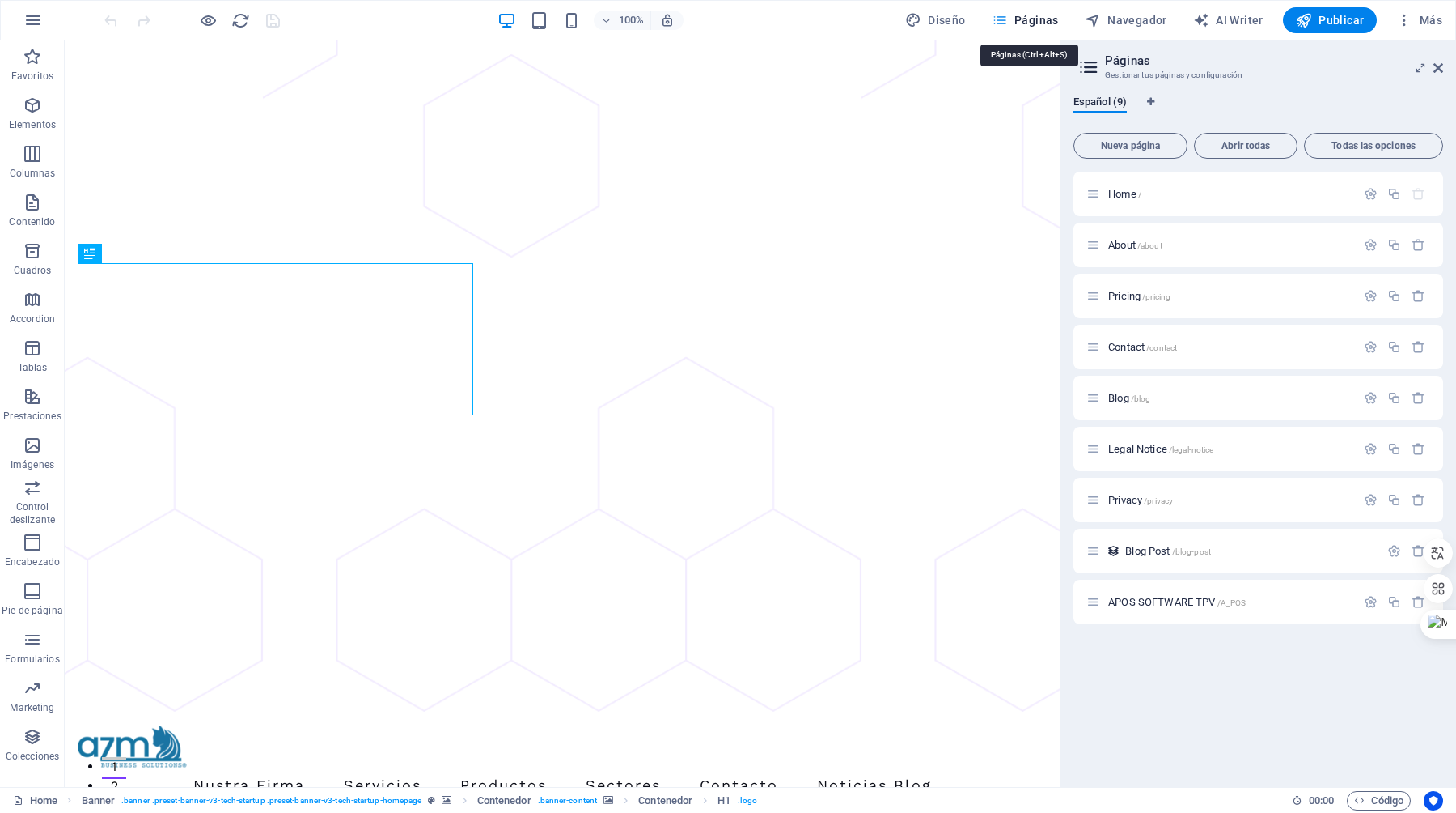
click at [1028, 18] on span "Páginas" at bounding box center [1025, 20] width 67 height 16
click at [1439, 65] on icon at bounding box center [1439, 68] width 10 height 13
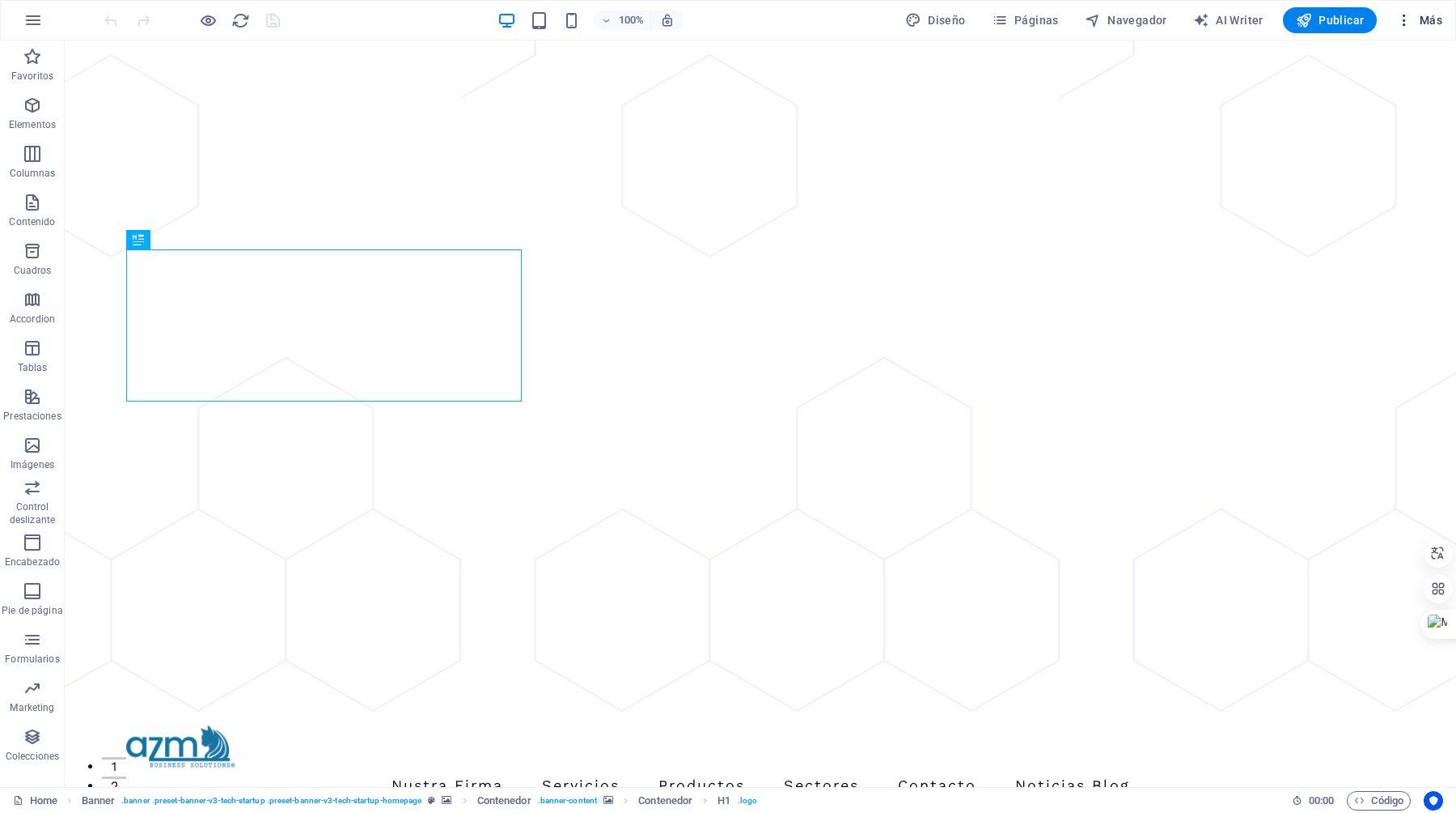
click at [1416, 19] on span "Más" at bounding box center [1419, 20] width 46 height 16
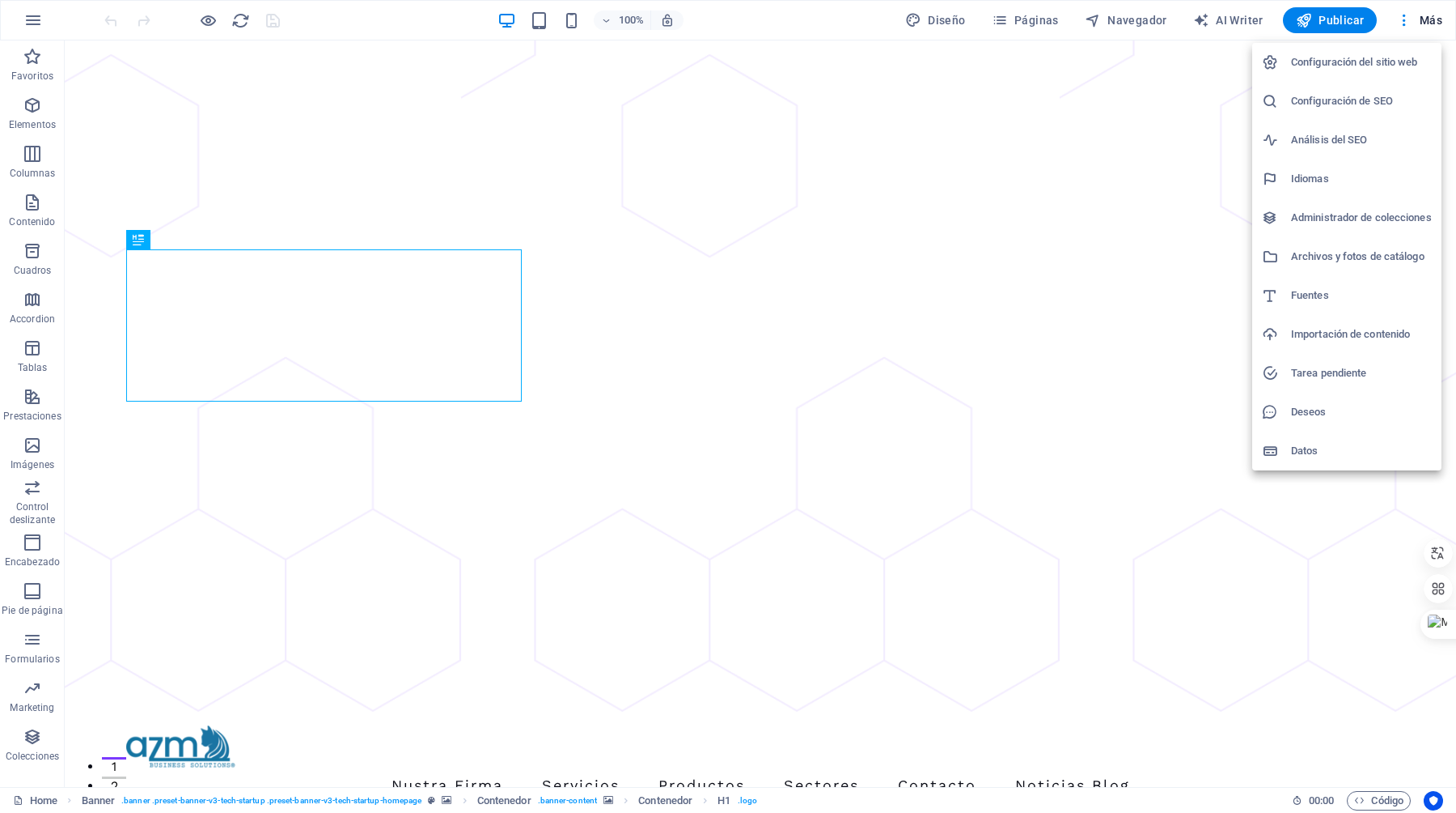
click at [1311, 452] on h6 "Datos" at bounding box center [1362, 450] width 141 height 19
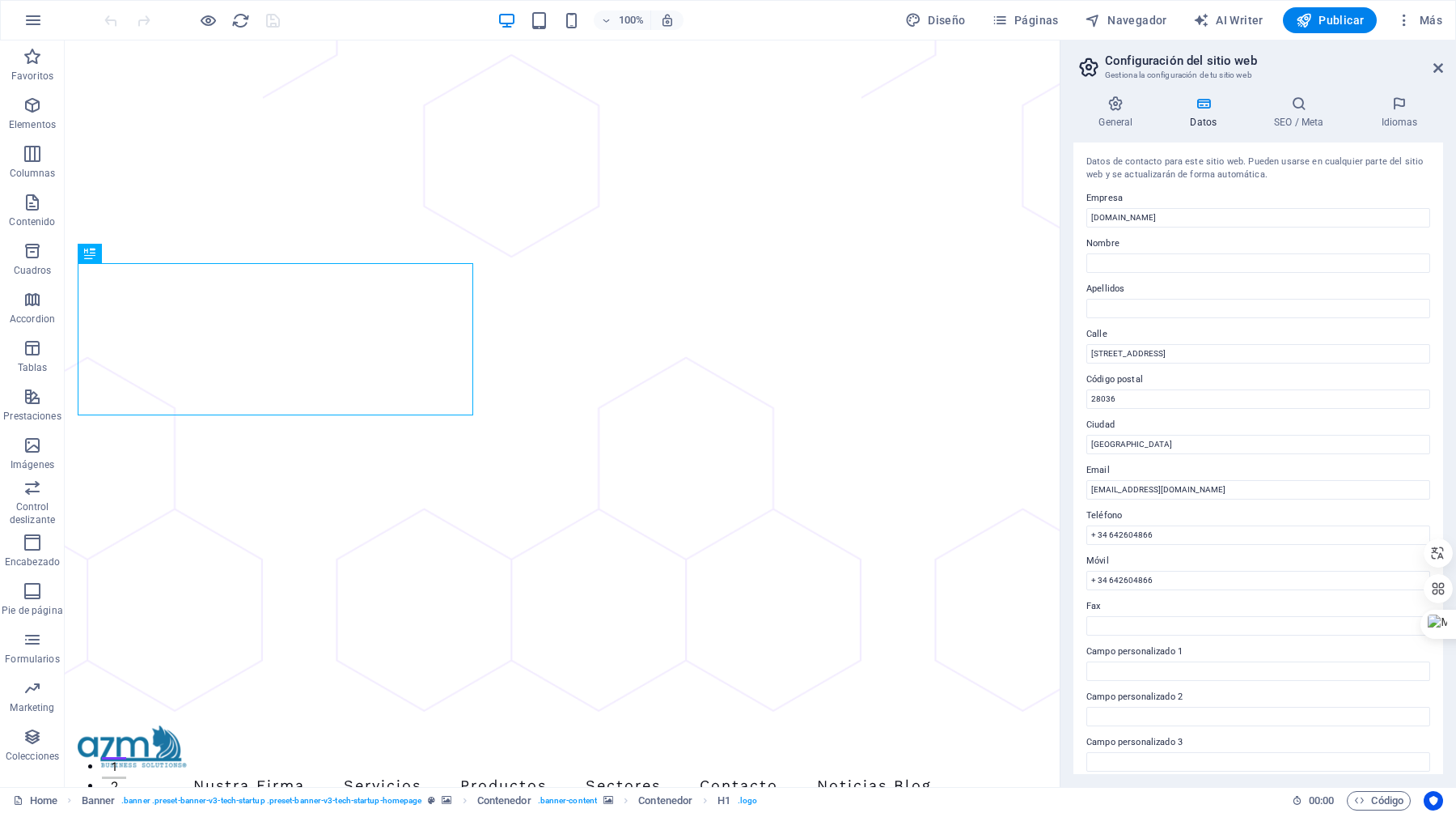
click at [1448, 67] on aside "Configuración del sitio web Gestiona la configuración de tu sitio web General D…" at bounding box center [1259, 413] width 397 height 746
click at [1441, 67] on icon at bounding box center [1439, 68] width 10 height 13
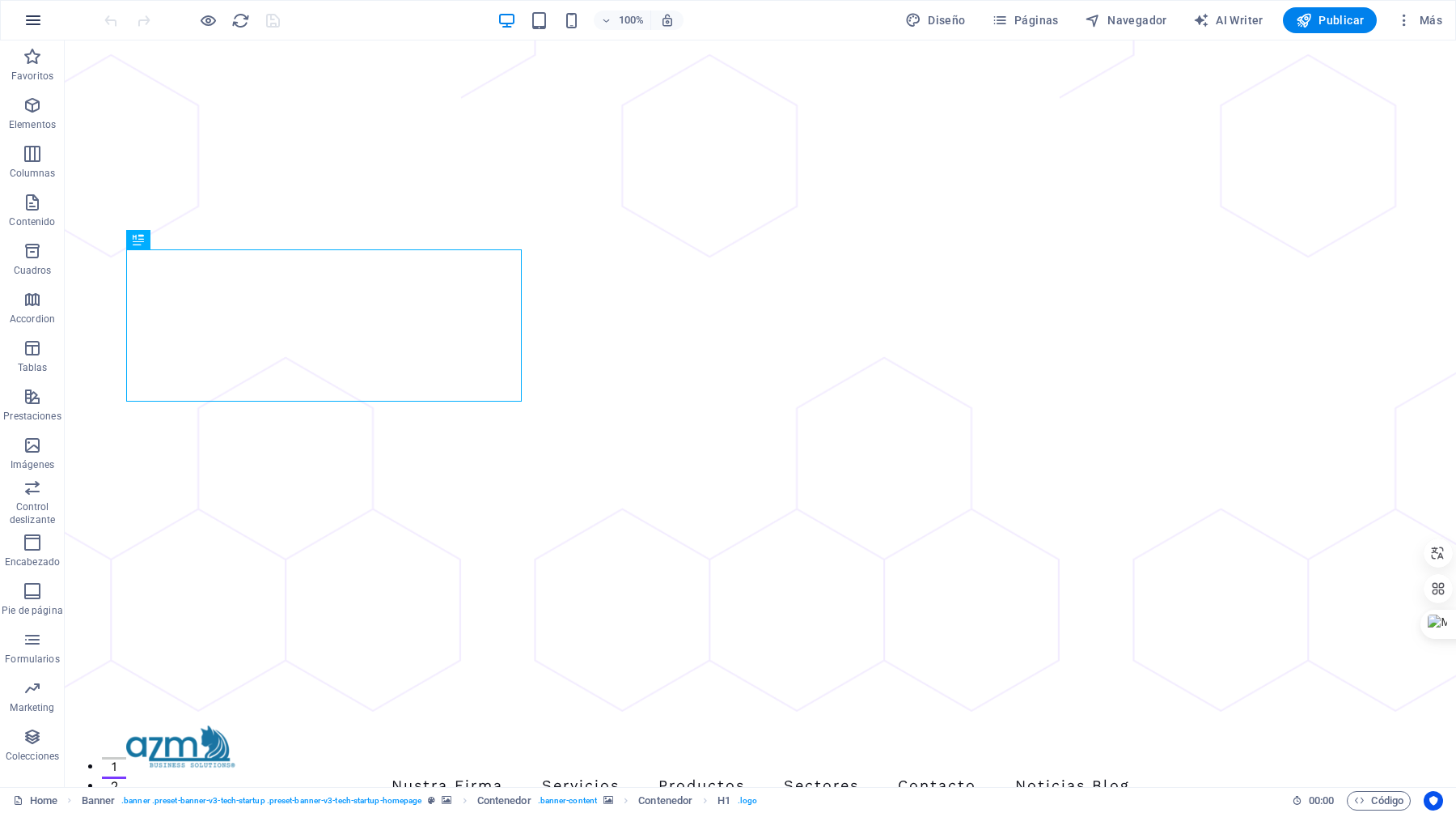
click at [43, 16] on button "button" at bounding box center [33, 20] width 38 height 38
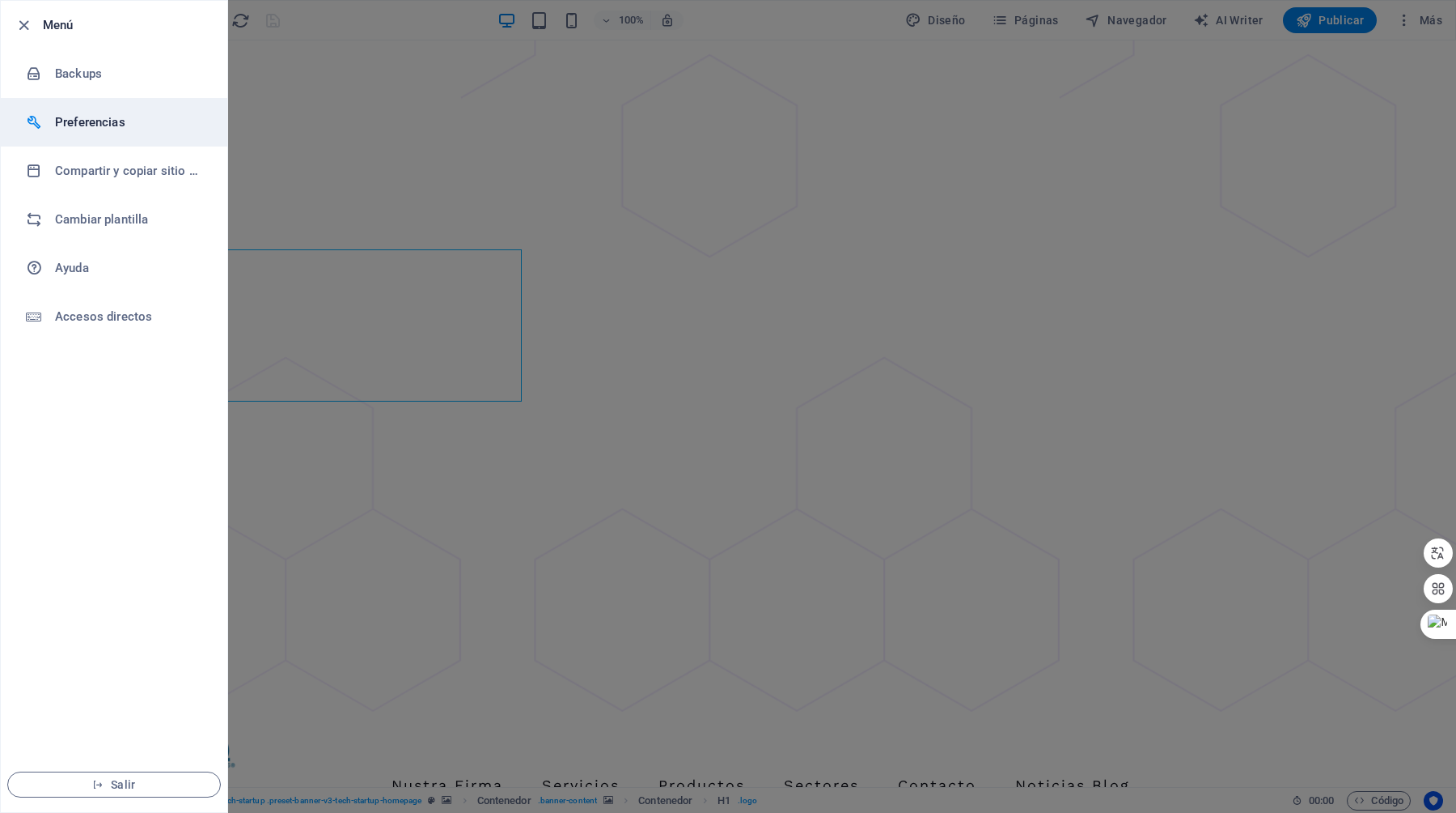
click at [96, 127] on h6 "Preferencias" at bounding box center [130, 122] width 150 height 19
select select "es"
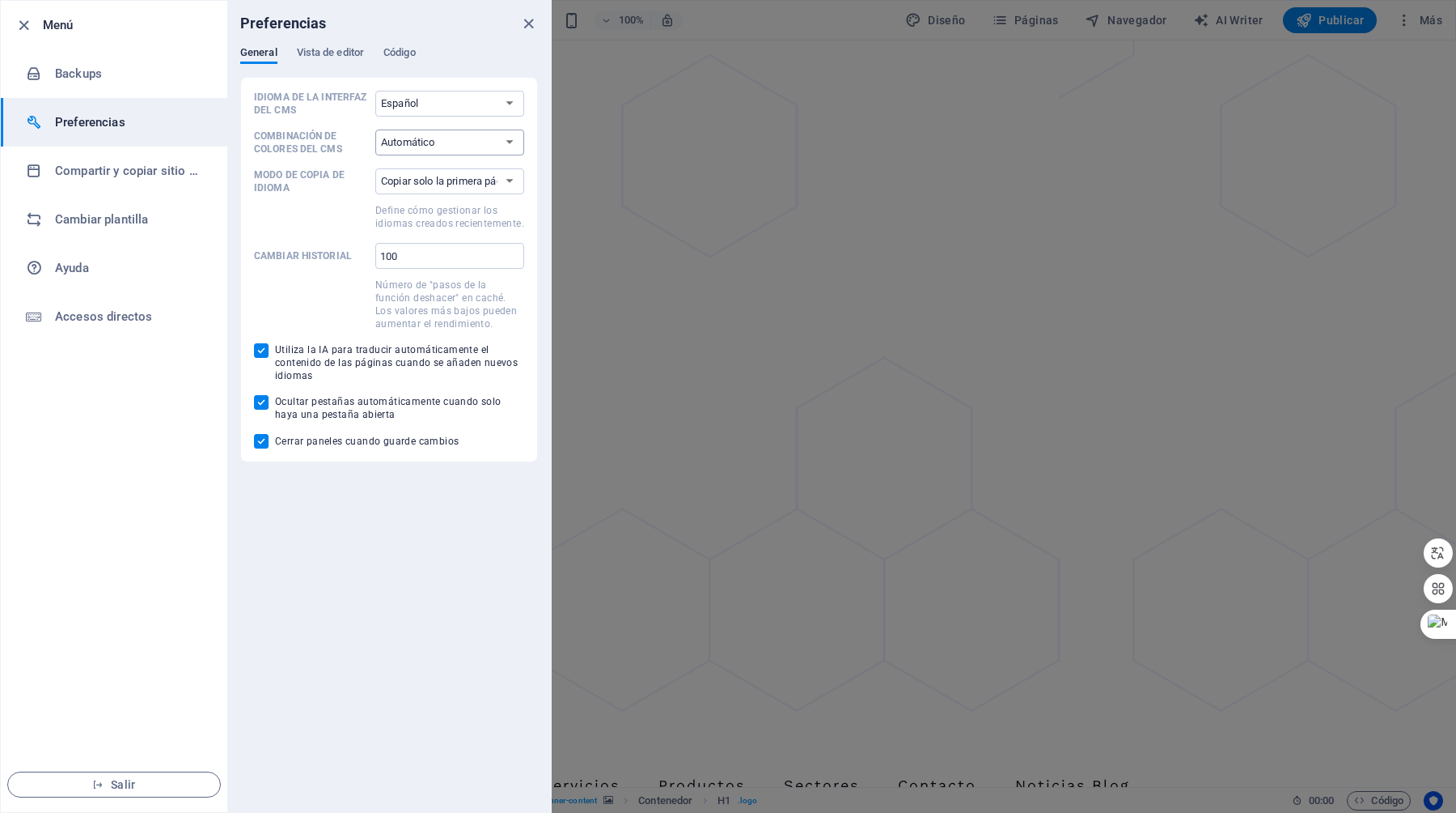
click at [420, 140] on select "Automático Oscuro Claro" at bounding box center [450, 143] width 149 height 26
click at [376, 130] on select "Automático Oscuro Claro" at bounding box center [450, 143] width 149 height 26
click at [424, 187] on select "Copiar solo la primera página Copiar todas las páginas" at bounding box center [450, 181] width 149 height 26
click at [376, 168] on select "Copiar solo la primera página Copiar todas las páginas" at bounding box center [450, 181] width 149 height 26
click at [345, 57] on span "Vista de editor" at bounding box center [330, 54] width 67 height 23
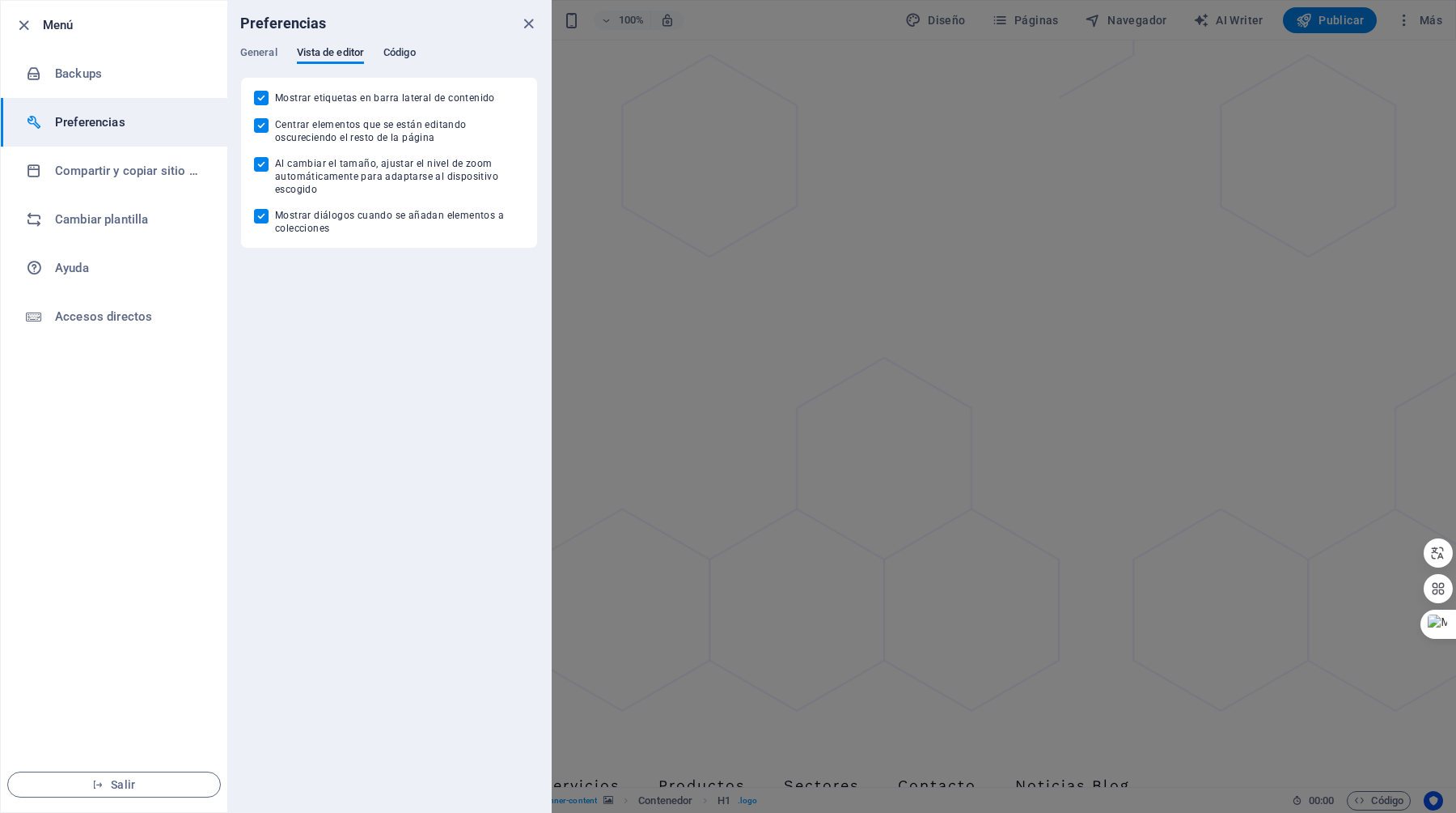
click at [407, 51] on span "Código" at bounding box center [399, 54] width 32 height 23
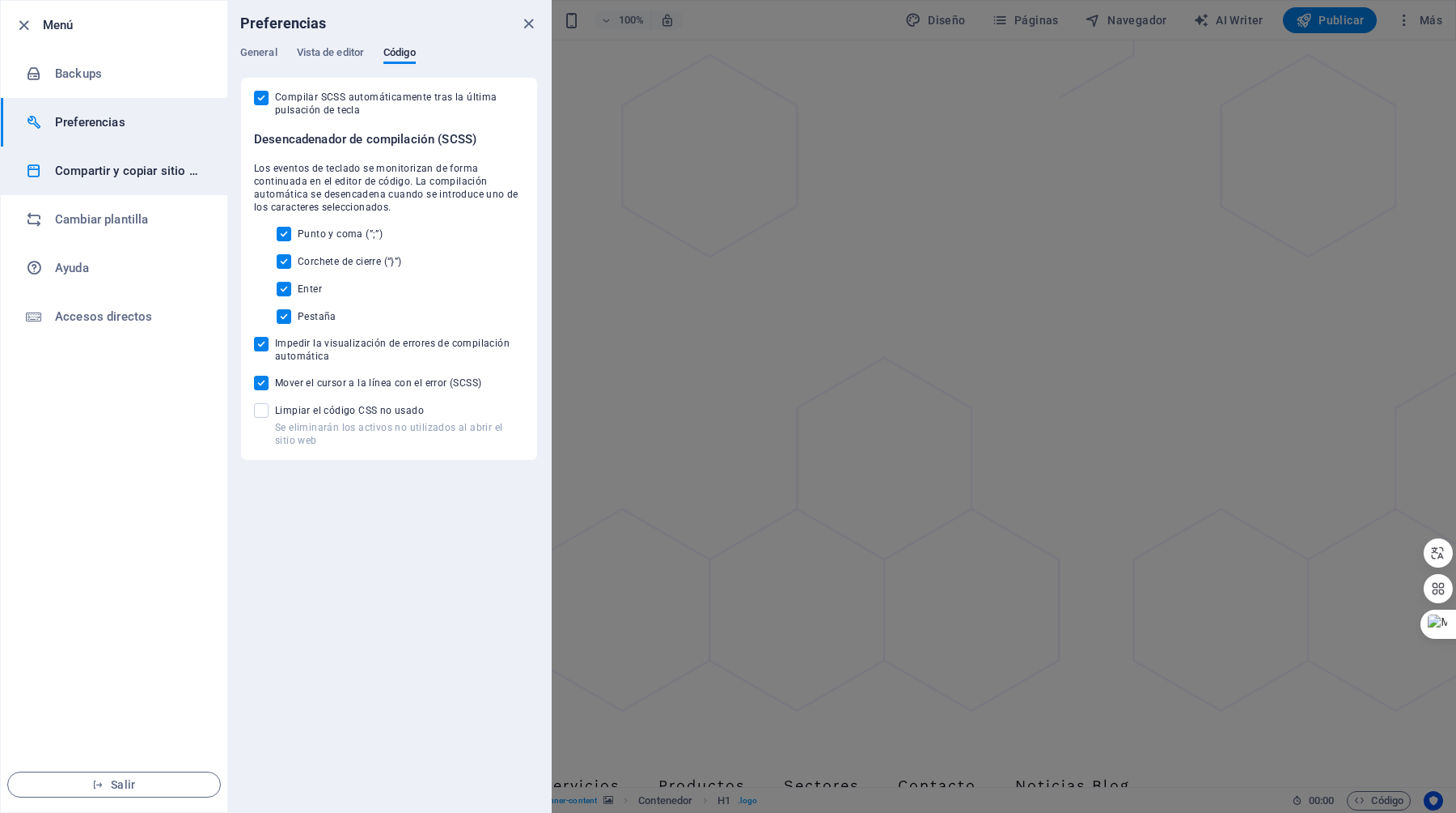
click at [86, 166] on h6 "Compartir y copiar sitio web" at bounding box center [130, 170] width 150 height 19
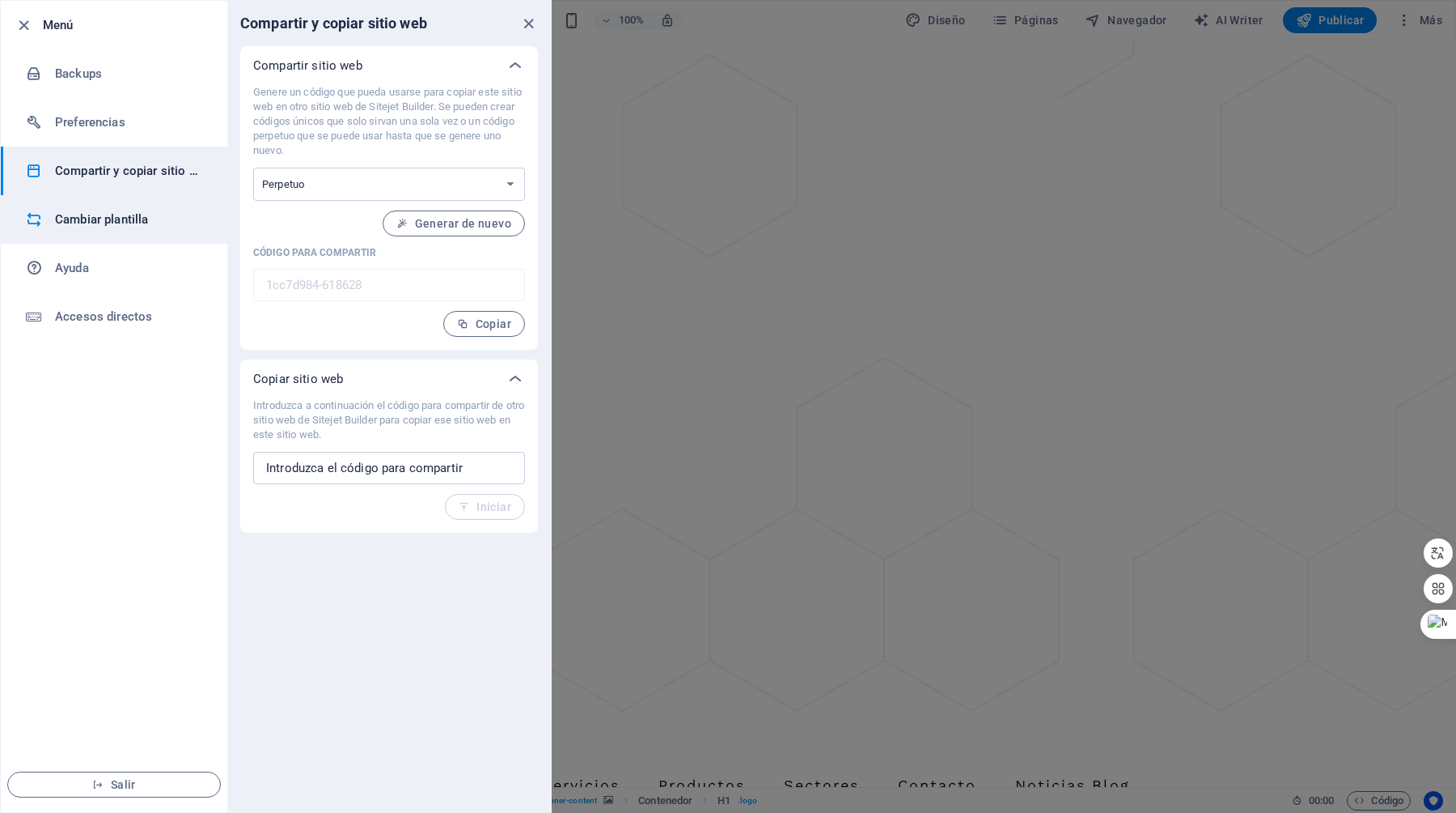
click at [100, 222] on h6 "Cambiar plantilla" at bounding box center [130, 219] width 150 height 19
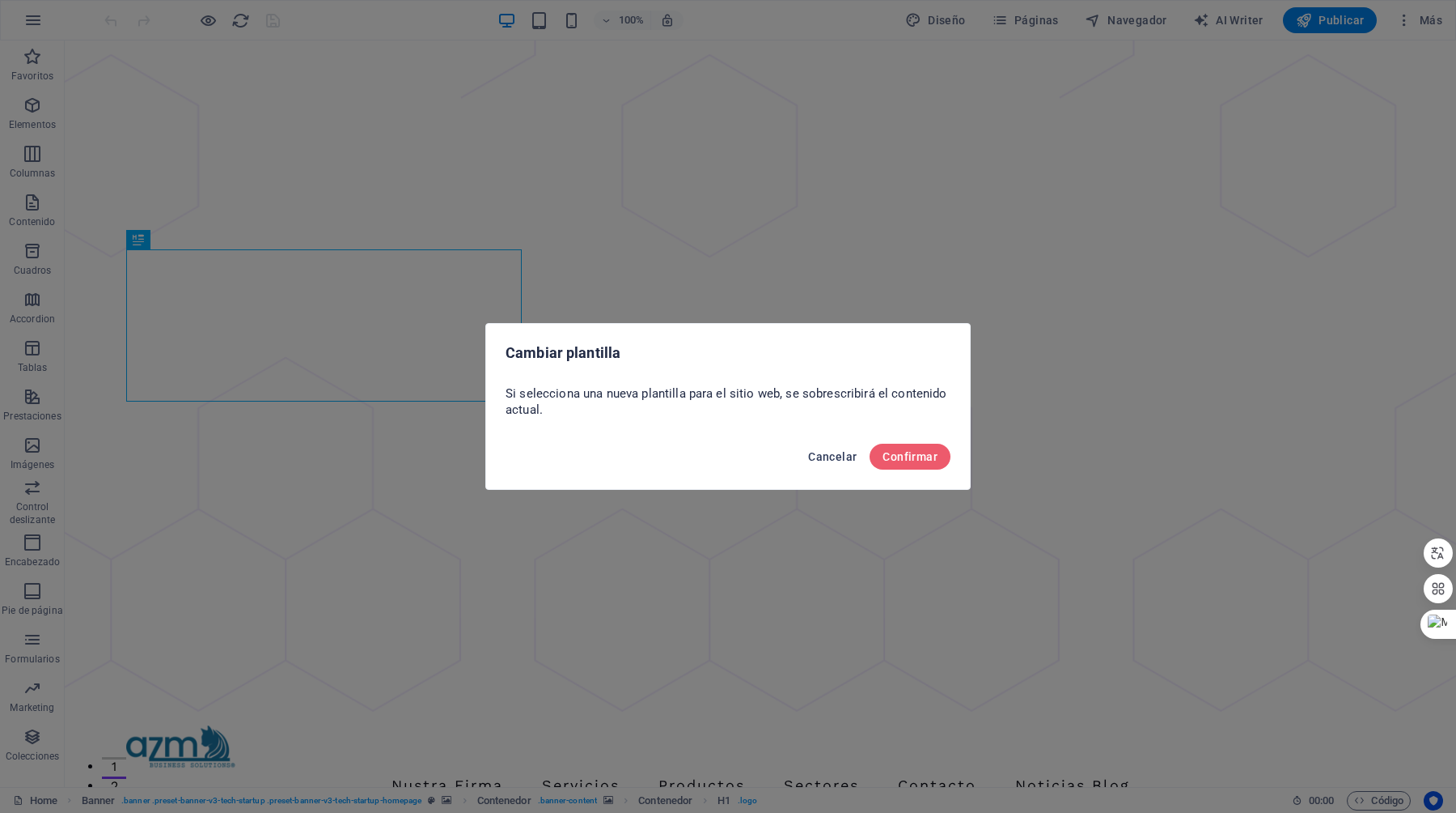
click at [826, 464] on button "Cancelar" at bounding box center [832, 456] width 61 height 26
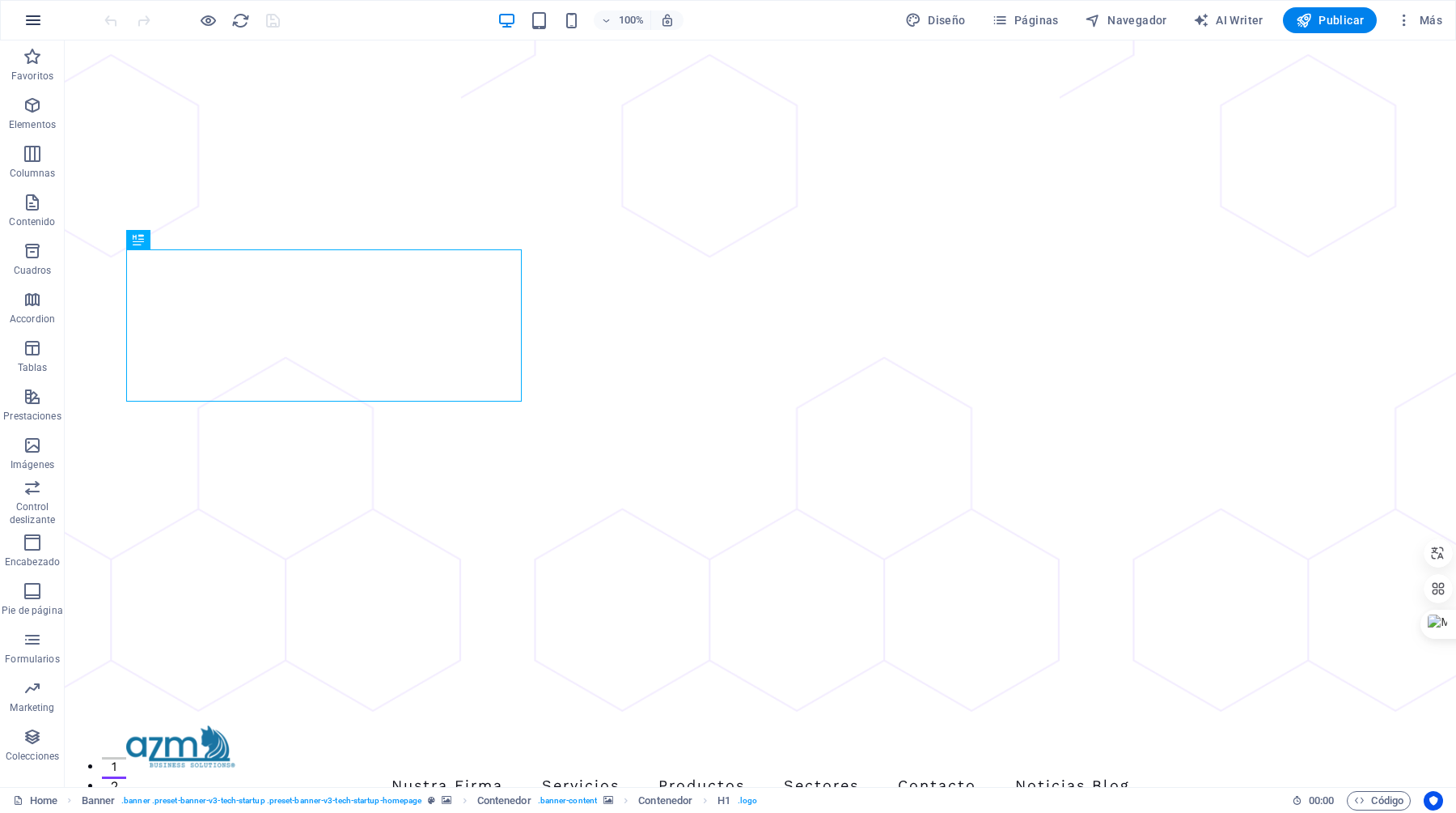
click at [37, 37] on button "button" at bounding box center [33, 20] width 38 height 38
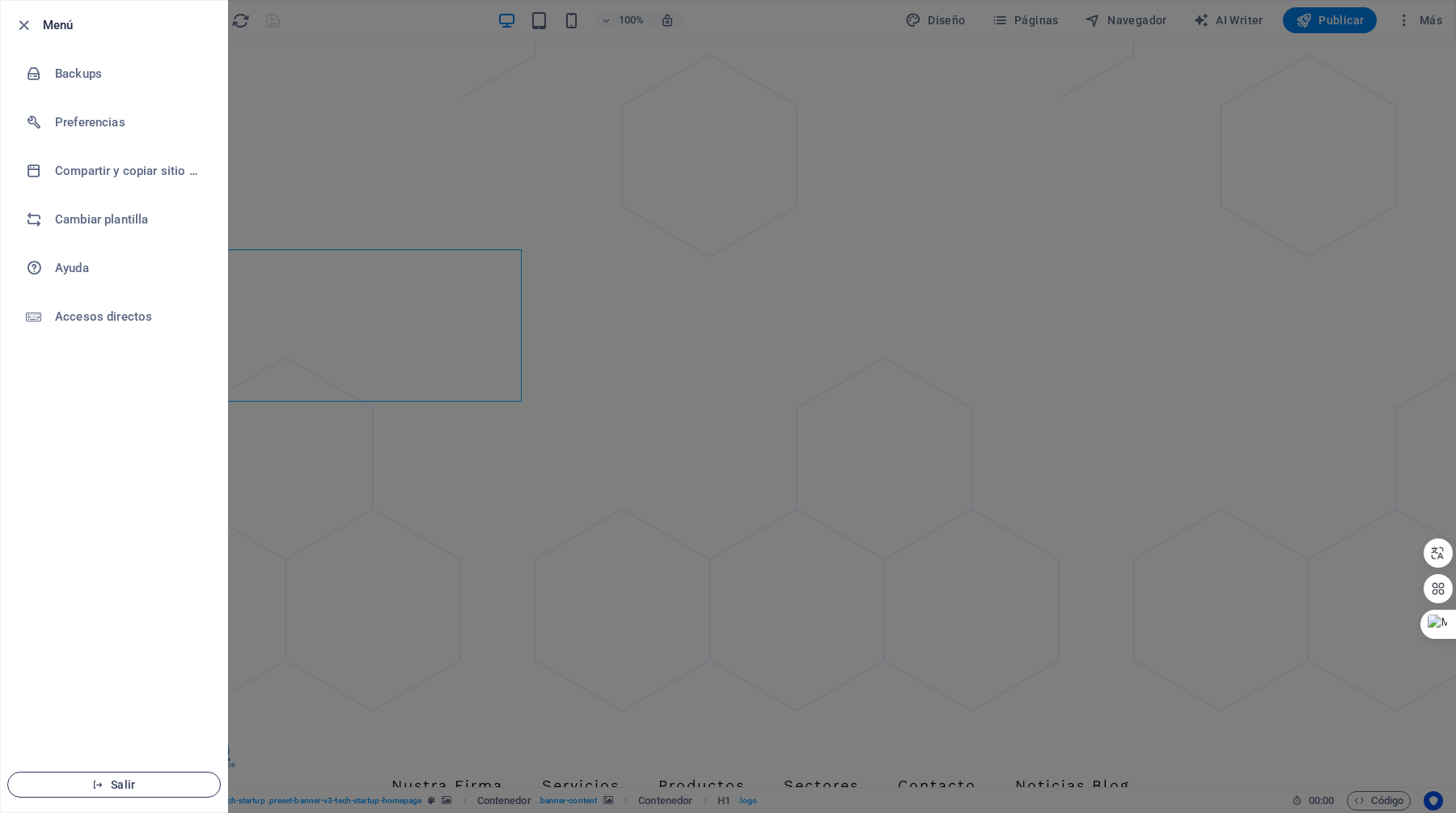
click at [131, 795] on button "Salir" at bounding box center [114, 785] width 214 height 26
